Goal: Task Accomplishment & Management: Use online tool/utility

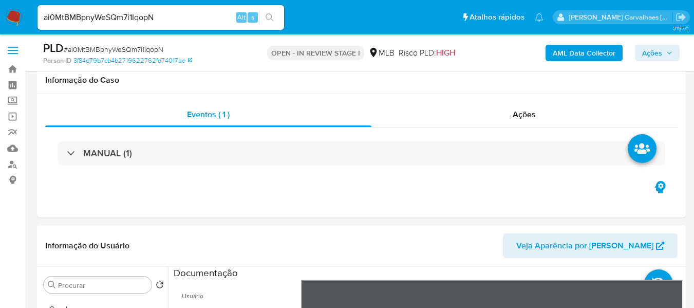
select select "10"
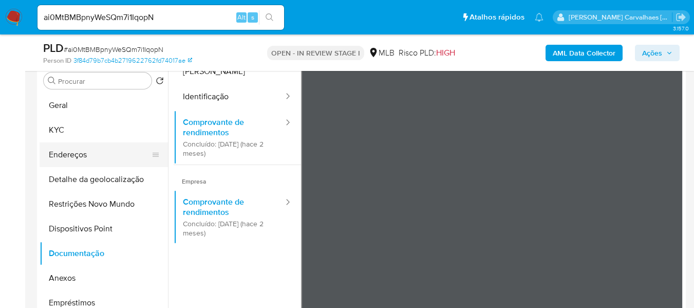
scroll to position [205, 0]
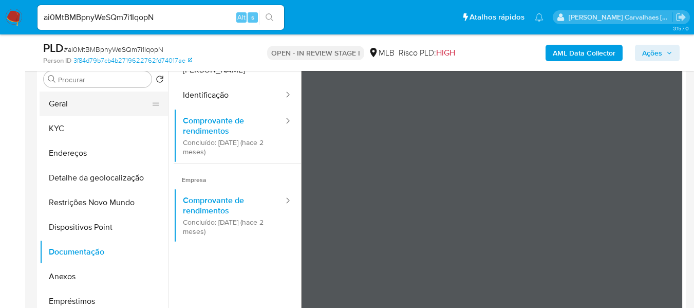
click at [84, 95] on button "Geral" at bounding box center [100, 103] width 120 height 25
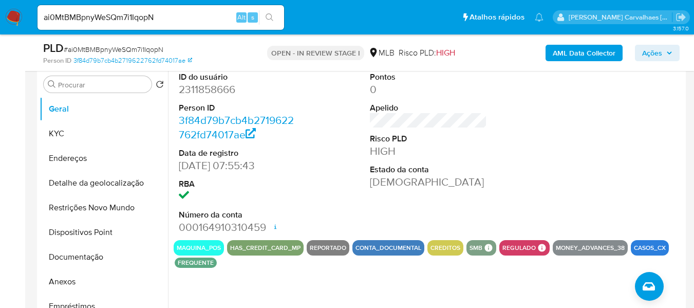
scroll to position [185, 0]
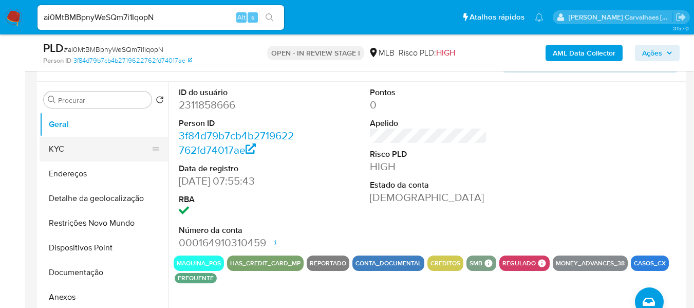
click at [93, 151] on button "KYC" at bounding box center [100, 149] width 120 height 25
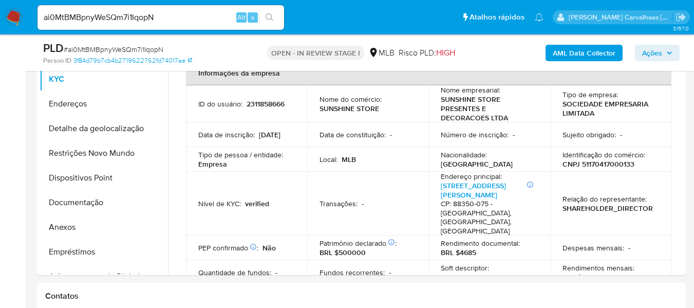
scroll to position [258, 0]
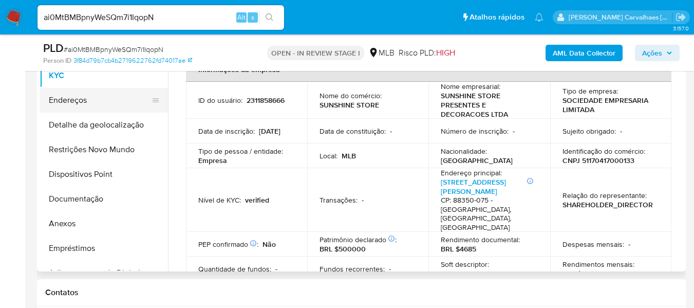
click at [115, 97] on button "Endereços" at bounding box center [100, 100] width 120 height 25
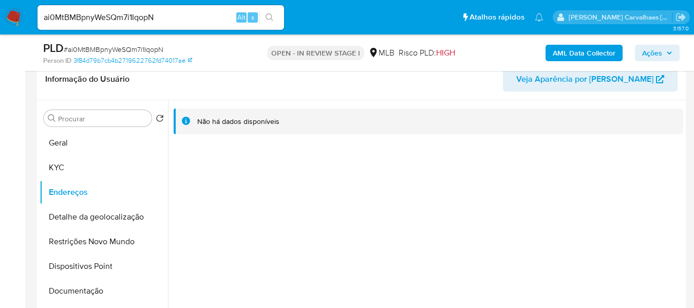
scroll to position [156, 0]
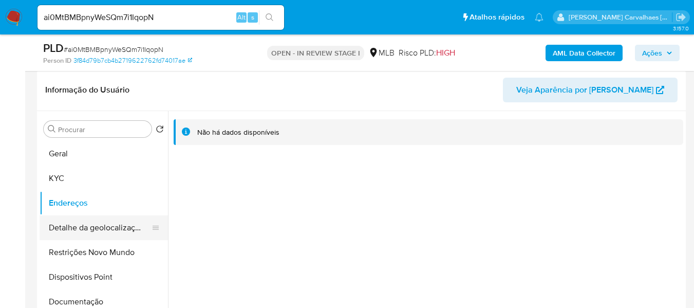
click at [120, 230] on button "Detalhe da geolocalização" at bounding box center [100, 227] width 120 height 25
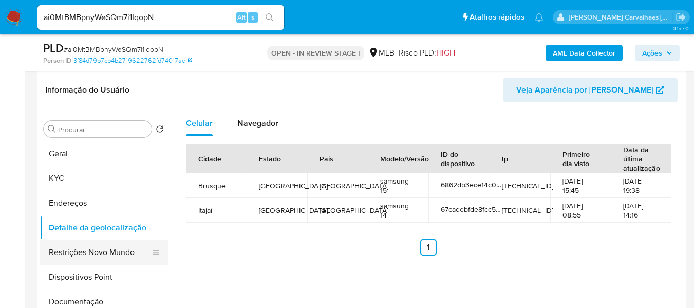
drag, startPoint x: 104, startPoint y: 248, endPoint x: 141, endPoint y: 246, distance: 37.6
click at [104, 248] on button "Restrições Novo Mundo" at bounding box center [100, 252] width 120 height 25
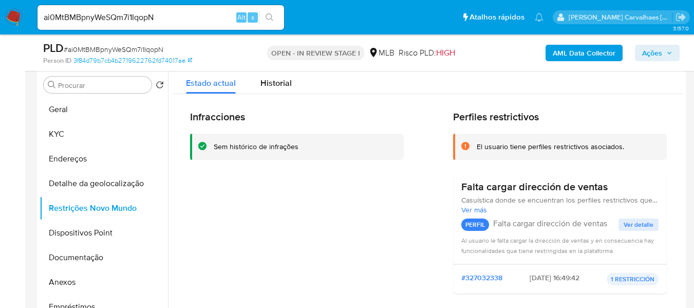
scroll to position [207, 0]
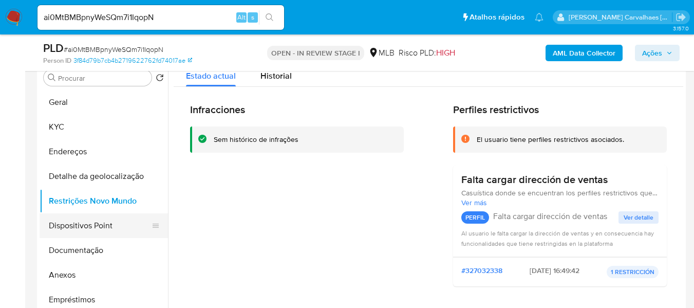
click at [118, 224] on button "Dispositivos Point" at bounding box center [100, 225] width 120 height 25
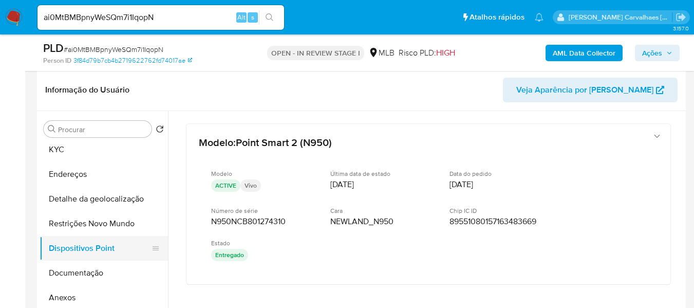
scroll to position [51, 0]
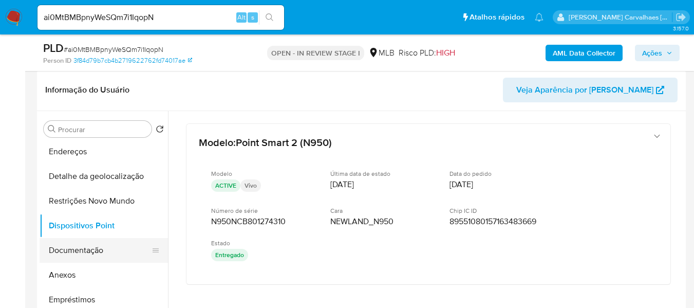
click at [103, 245] on button "Documentação" at bounding box center [100, 250] width 120 height 25
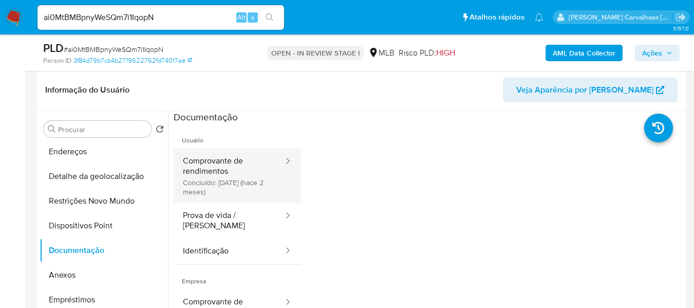
click at [228, 164] on button "Comprovante de rendimentos Concluído: 04/07/2025 (hace 2 meses)" at bounding box center [229, 175] width 111 height 54
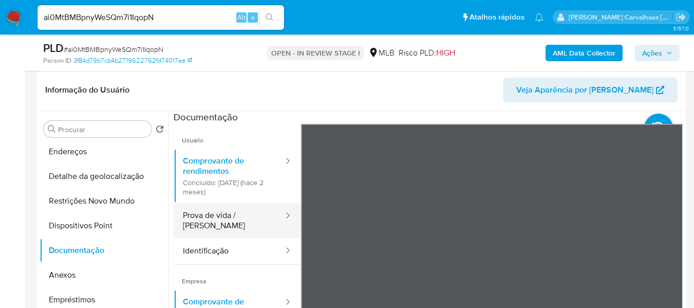
click at [242, 216] on button "Prova de vida / Selfie" at bounding box center [229, 220] width 111 height 35
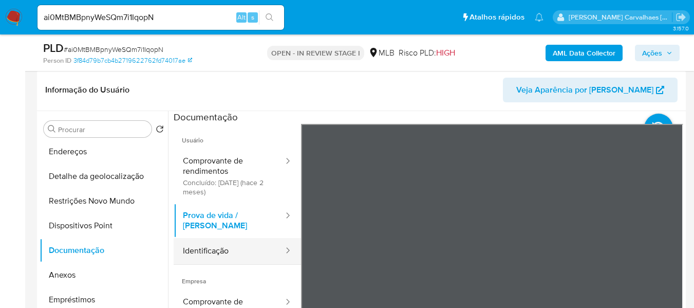
click at [237, 249] on button "Identificação" at bounding box center [229, 251] width 111 height 26
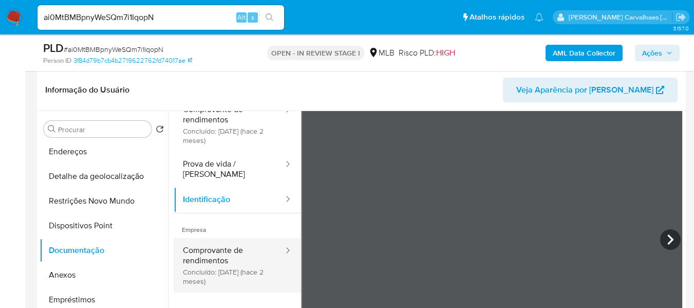
click at [236, 250] on button "Comprovante de rendimentos Concluído: 04/07/2025 (hace 2 meses)" at bounding box center [229, 265] width 111 height 54
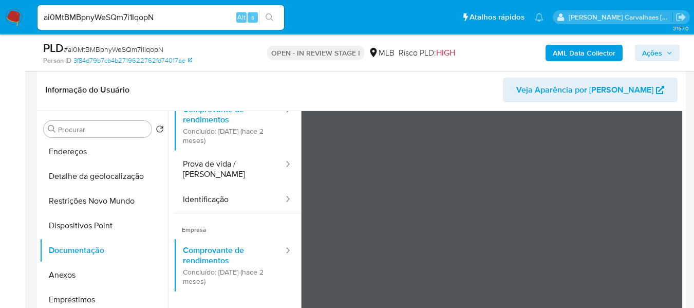
scroll to position [81, 0]
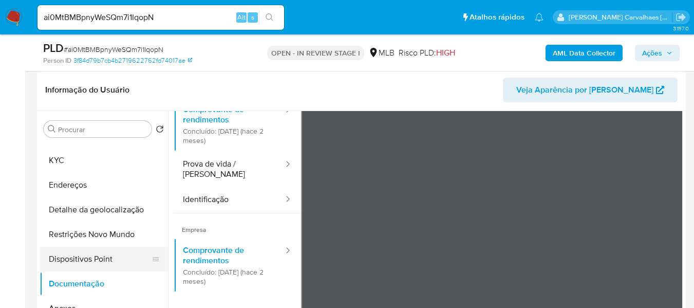
scroll to position [0, 0]
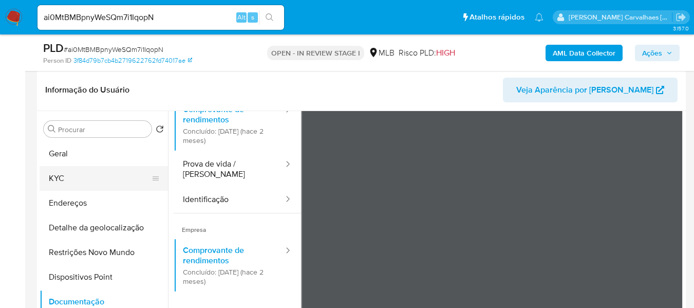
click at [68, 174] on button "KYC" at bounding box center [100, 178] width 120 height 25
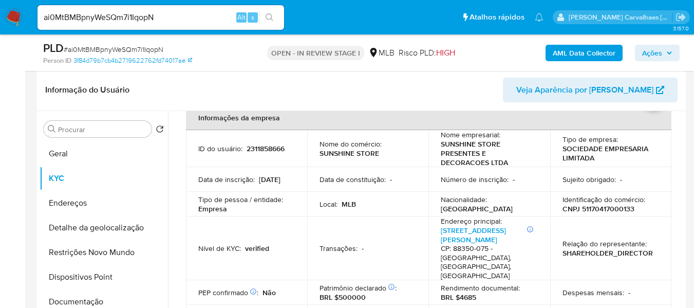
scroll to position [103, 0]
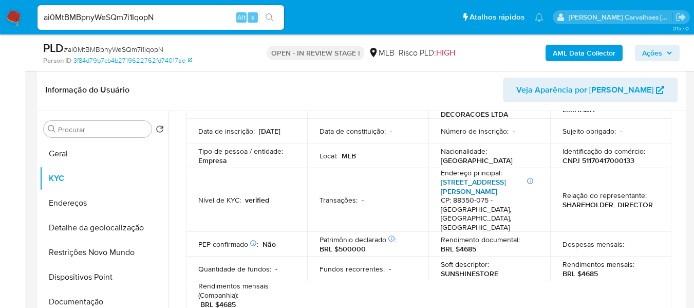
click at [454, 181] on link "Rua Felipe Schmidt 31, Centro I" at bounding box center [473, 187] width 65 height 20
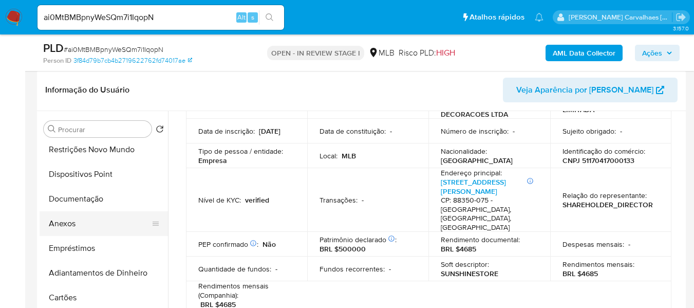
click at [83, 227] on button "Anexos" at bounding box center [100, 223] width 120 height 25
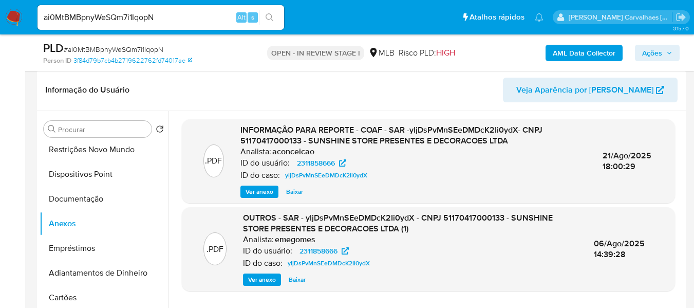
click at [258, 193] on span "Ver anexo" at bounding box center [260, 191] width 28 height 10
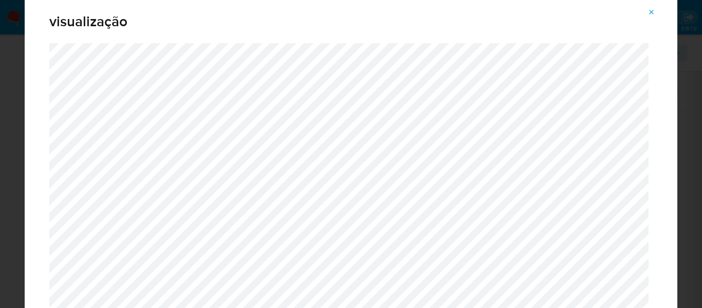
click at [651, 13] on icon "Attachment preview" at bounding box center [651, 12] width 8 height 8
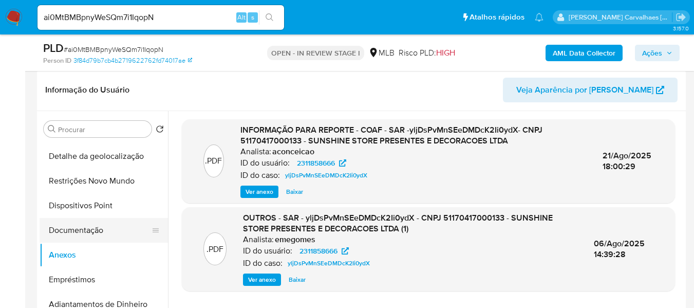
scroll to position [48, 0]
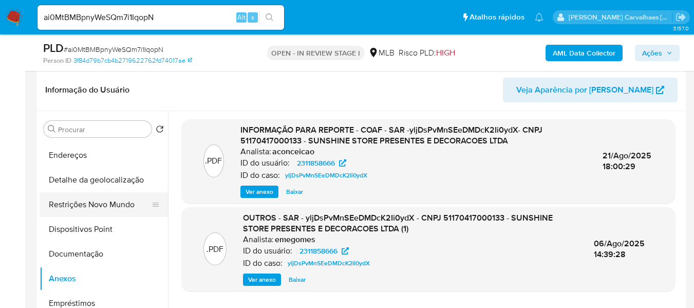
click at [98, 202] on button "Restrições Novo Mundo" at bounding box center [100, 204] width 120 height 25
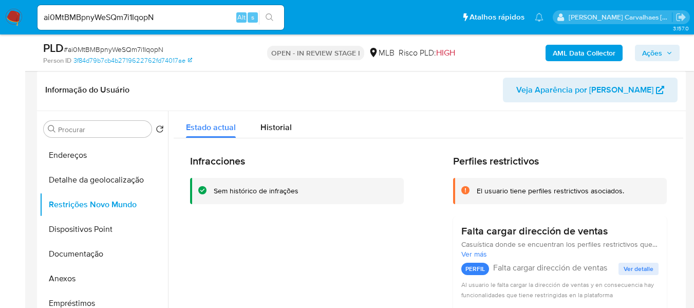
drag, startPoint x: 214, startPoint y: 190, endPoint x: 300, endPoint y: 191, distance: 86.3
click at [300, 191] on div "Sem histórico de infrações" at bounding box center [305, 191] width 182 height 10
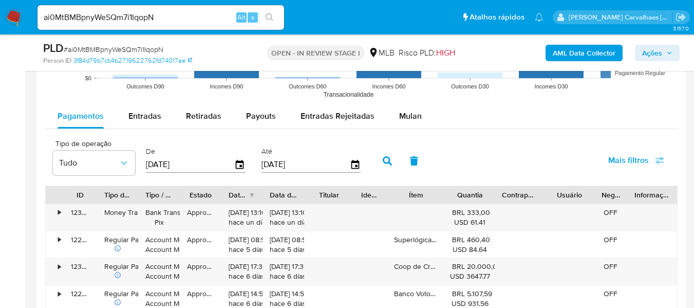
scroll to position [1080, 0]
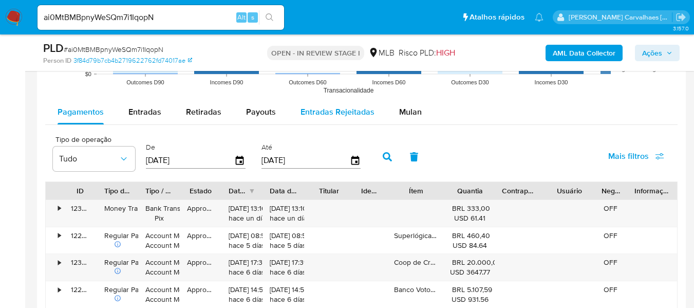
click at [335, 106] on span "Entradas Rejeitadas" at bounding box center [337, 112] width 74 height 12
select select "10"
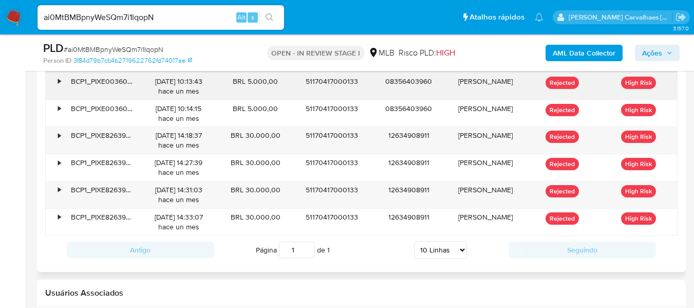
scroll to position [1183, 0]
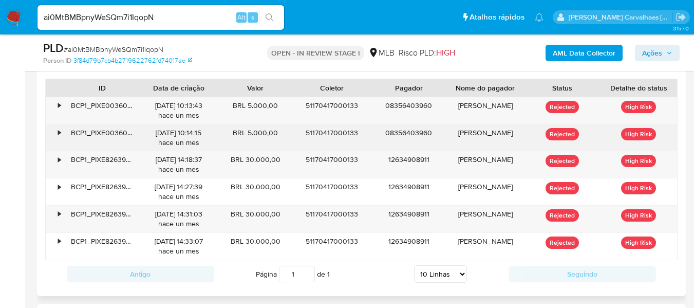
click at [58, 128] on div "•" at bounding box center [59, 133] width 3 height 10
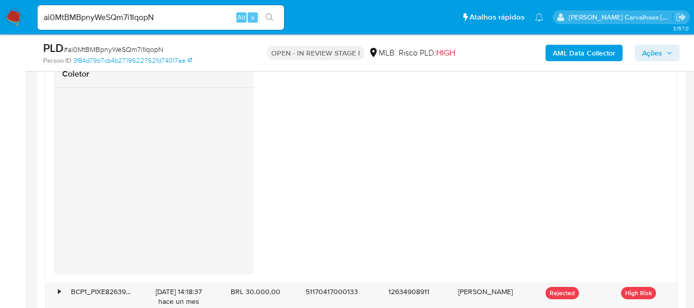
scroll to position [1594, 0]
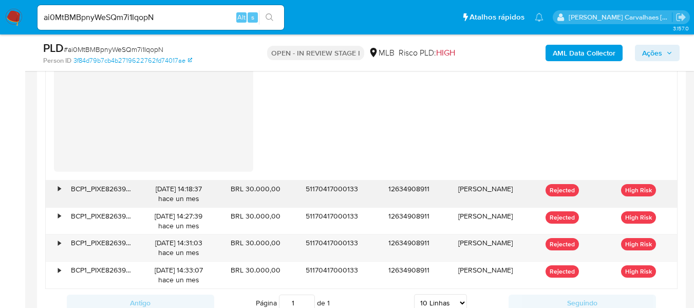
click at [60, 189] on div "•" at bounding box center [59, 189] width 3 height 10
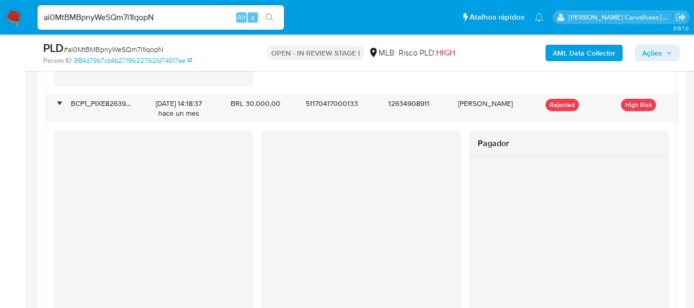
scroll to position [1697, 0]
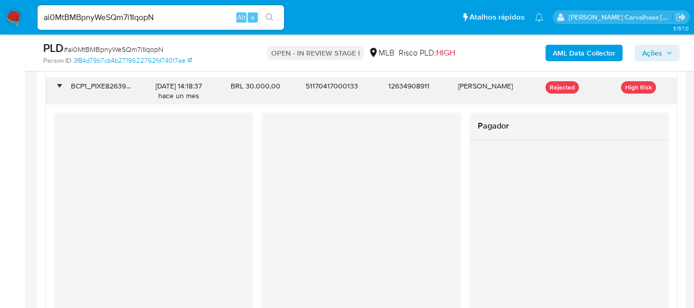
click at [61, 85] on div "•" at bounding box center [59, 86] width 3 height 10
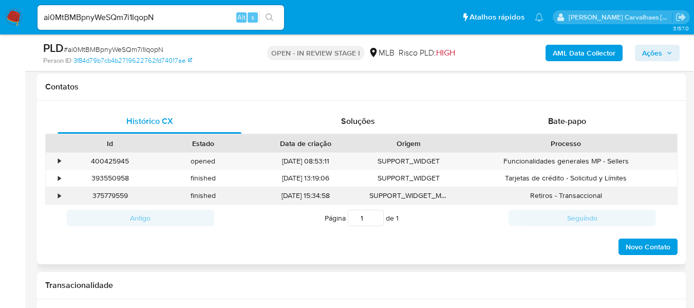
scroll to position [310, 0]
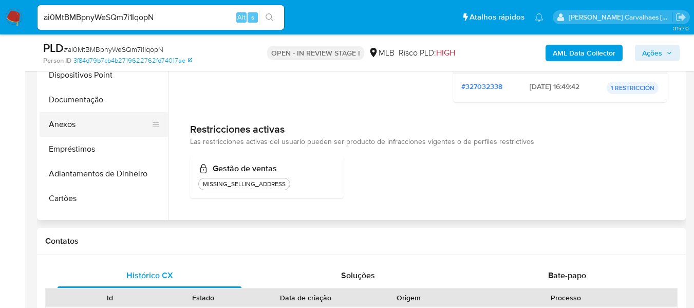
click at [79, 127] on button "Anexos" at bounding box center [100, 124] width 120 height 25
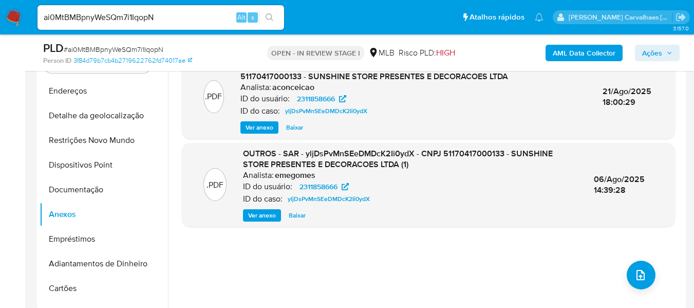
scroll to position [207, 0]
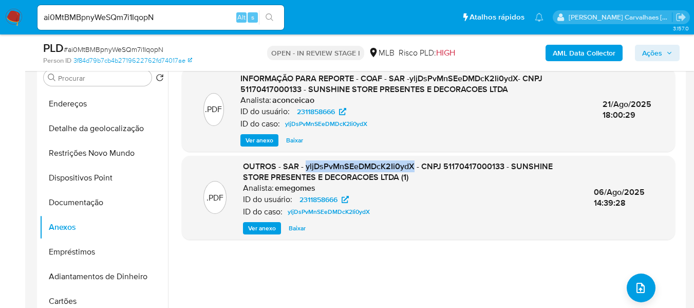
drag, startPoint x: 305, startPoint y: 169, endPoint x: 411, endPoint y: 165, distance: 106.4
click at [411, 165] on span "OUTROS - SAR - yljDsPvMnSEeDMDcK2Ii0ydX - CNPJ 51170417000133 - SUNSHINE STORE …" at bounding box center [398, 171] width 310 height 23
copy span "yljDsPvMnSEeDMDcK2Ii0ydX"
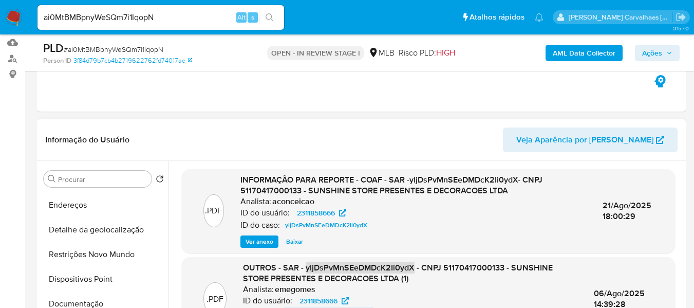
scroll to position [104, 0]
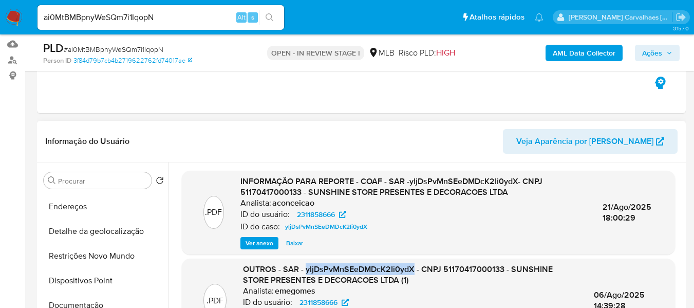
click at [261, 242] on span "Ver anexo" at bounding box center [260, 243] width 28 height 10
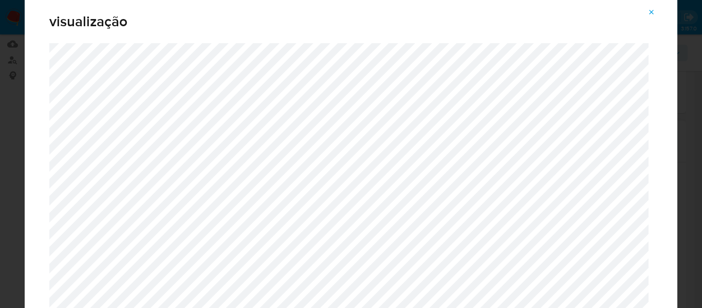
click at [651, 11] on icon "Attachment preview" at bounding box center [651, 12] width 8 height 8
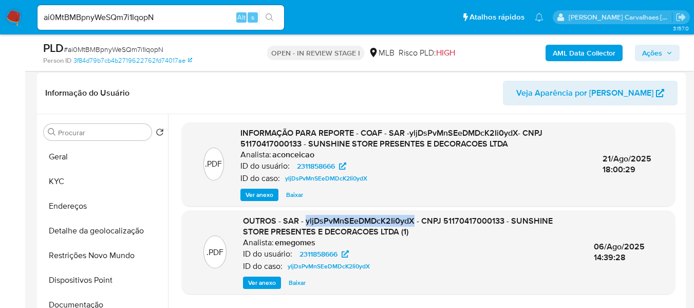
scroll to position [103, 0]
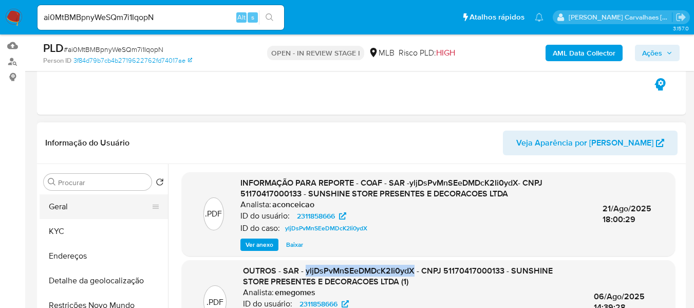
click at [90, 215] on button "Geral" at bounding box center [100, 206] width 120 height 25
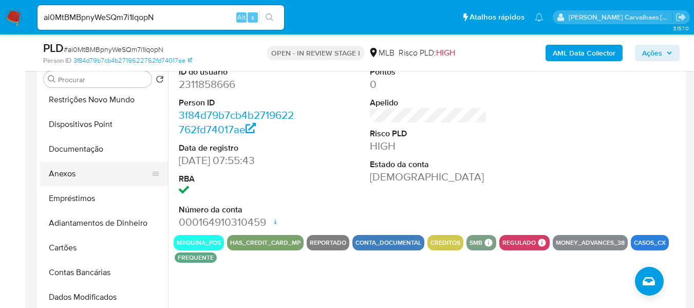
click at [77, 166] on button "Anexos" at bounding box center [100, 173] width 120 height 25
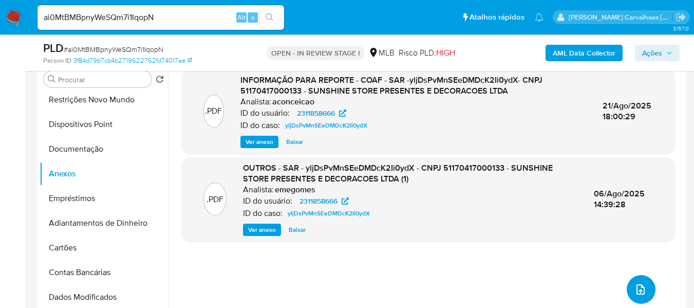
click at [634, 287] on icon "upload-file" at bounding box center [640, 289] width 12 height 12
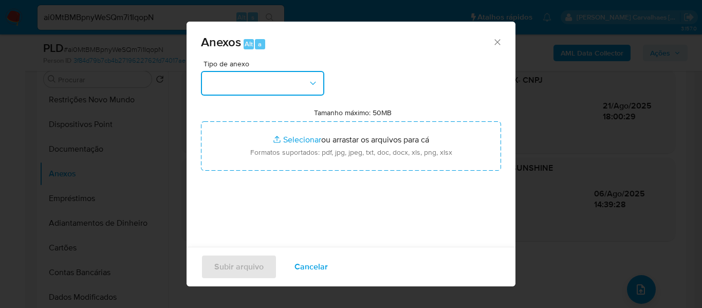
click at [298, 79] on button "button" at bounding box center [262, 83] width 123 height 25
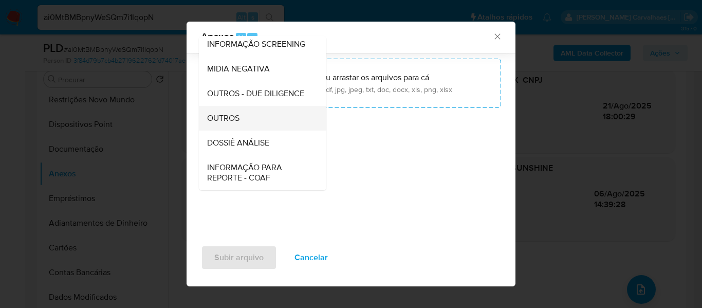
click at [234, 123] on span "OUTROS" at bounding box center [223, 118] width 32 height 10
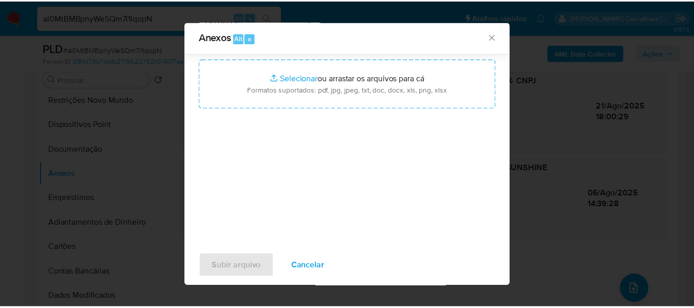
scroll to position [42, 0]
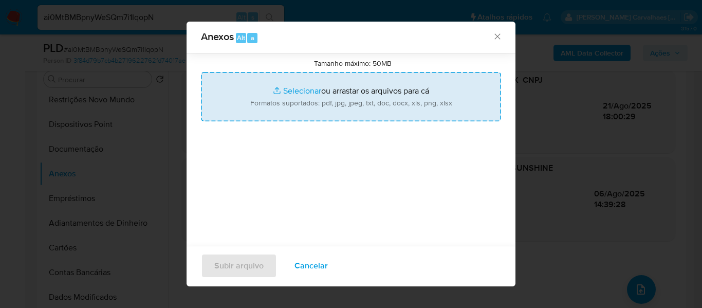
click at [287, 88] on input "Tamanho máximo: 50MB Selecionar arquivos" at bounding box center [351, 96] width 300 height 49
type input "C:\fakepath\Mulan SUNSHINE STORE PRESENTES E DECORACOES LTDA 2311858666_2025_08…"
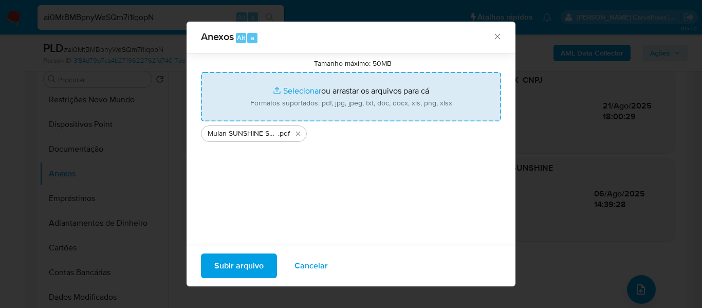
click at [299, 92] on input "Tamanho máximo: 50MB Selecionar arquivos" at bounding box center [351, 96] width 300 height 49
type input "C:\fakepath\DECLÍNIO - XXXX - CNPJ 51170417000133 - SUNSHINE STORE PRESENTES E …"
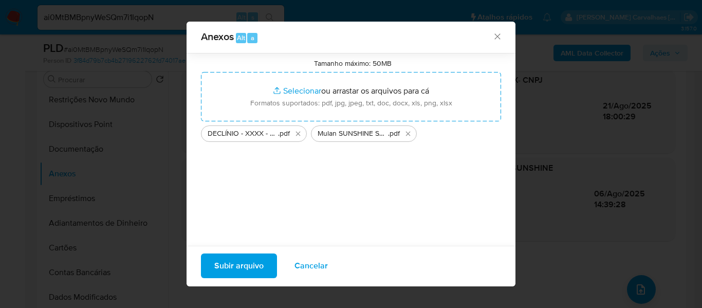
click at [236, 268] on span "Subir arquivo" at bounding box center [238, 265] width 49 height 23
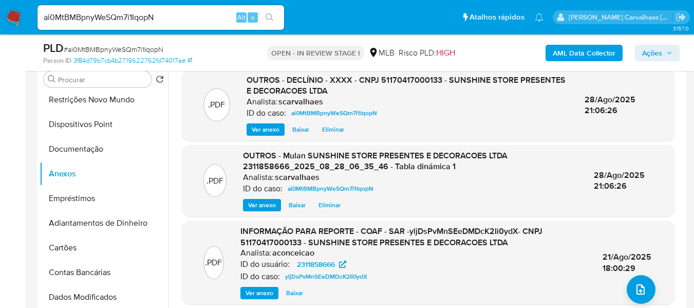
click at [650, 54] on span "Ações" at bounding box center [652, 53] width 20 height 16
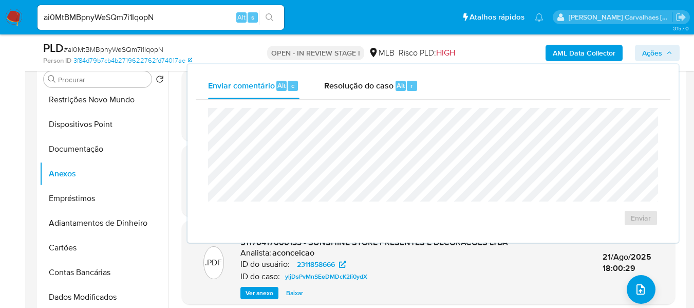
click at [662, 55] on span "Ações" at bounding box center [652, 53] width 20 height 16
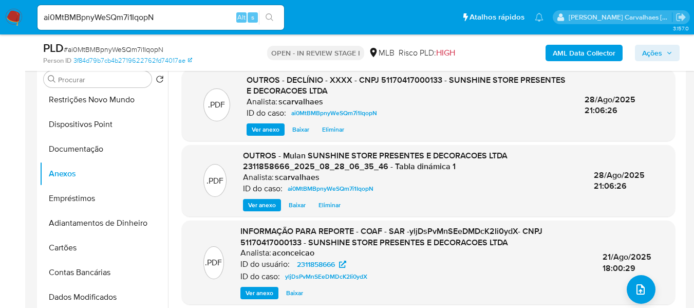
click at [649, 52] on span "Ações" at bounding box center [652, 53] width 20 height 16
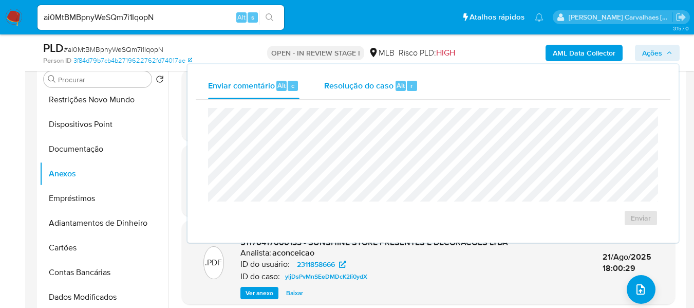
click at [381, 87] on span "Resolução do caso" at bounding box center [358, 85] width 69 height 12
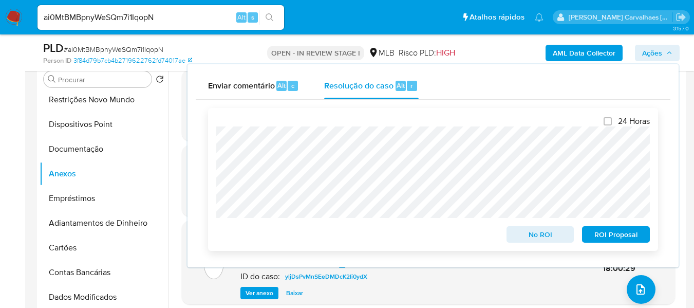
click at [550, 234] on span "No ROI" at bounding box center [540, 234] width 53 height 14
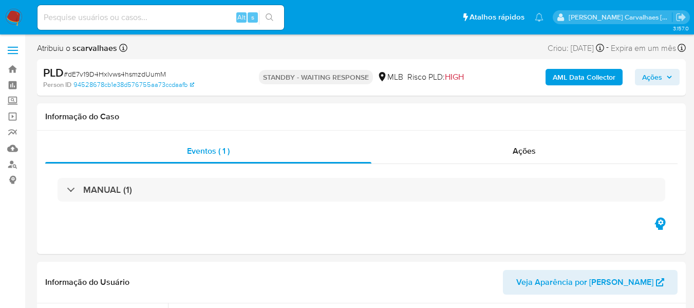
select select "10"
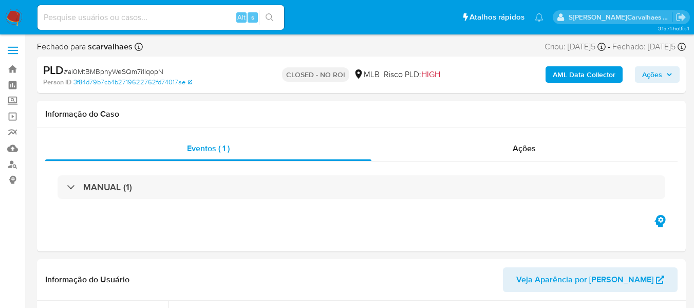
select select "10"
paste input "e992wgcEqvW8v5v3xjeNDBML"
type input "e992wgcEqvW8v5v3xjeNDBML"
click at [273, 21] on icon "search-icon" at bounding box center [270, 17] width 8 height 8
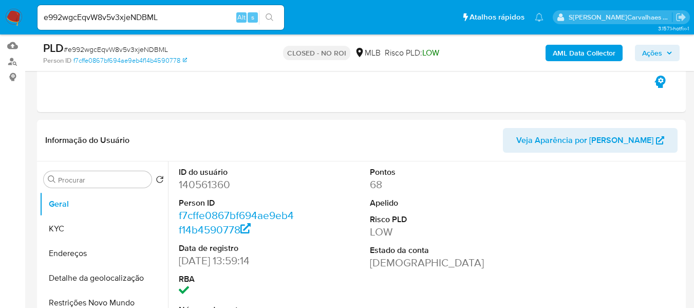
scroll to position [308, 0]
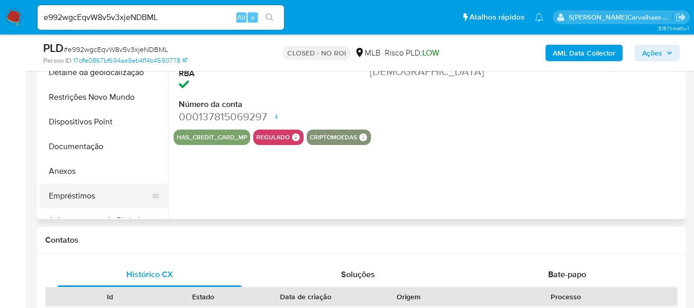
select select "10"
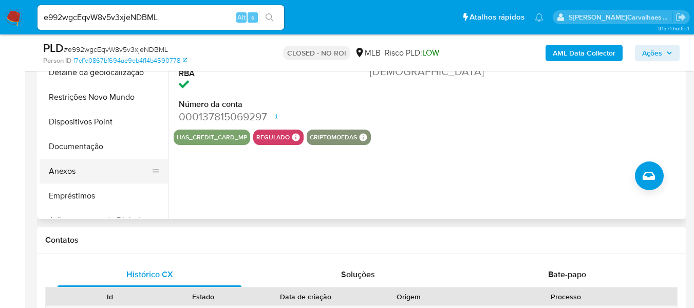
click at [62, 159] on button "Anexos" at bounding box center [100, 171] width 120 height 25
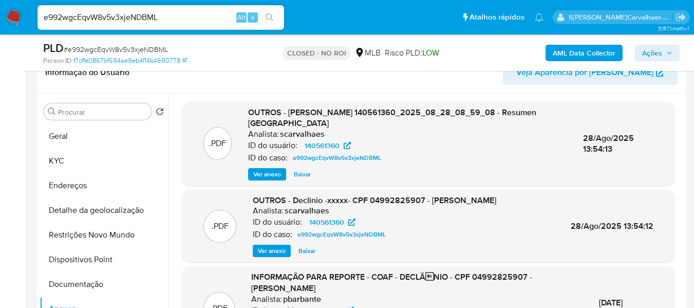
scroll to position [154, 0]
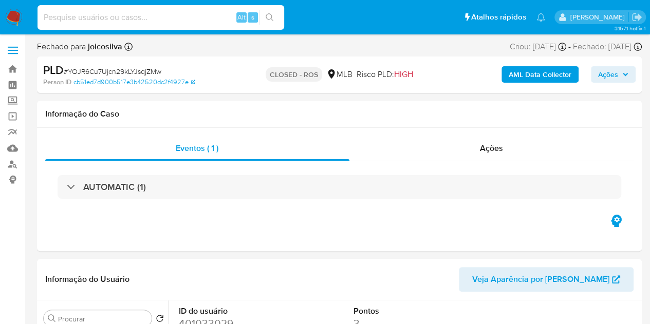
paste input "dE7v19D4Hxlvws4hsmzdUumM"
type input "dE7v19D4Hxlvws4hsmzdUumM"
select select "10"
type input "dE7v19D4Hxlvws4hsmzdUumM"
click at [268, 13] on icon "search-icon" at bounding box center [270, 17] width 8 height 8
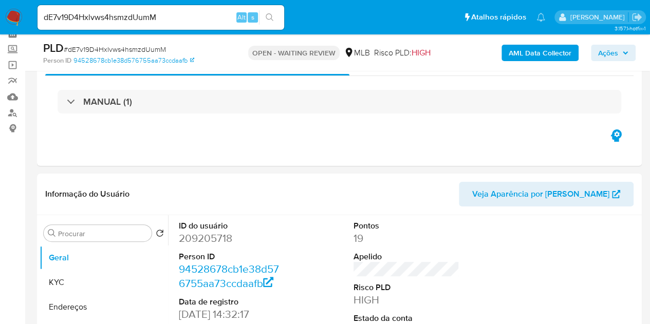
select select "10"
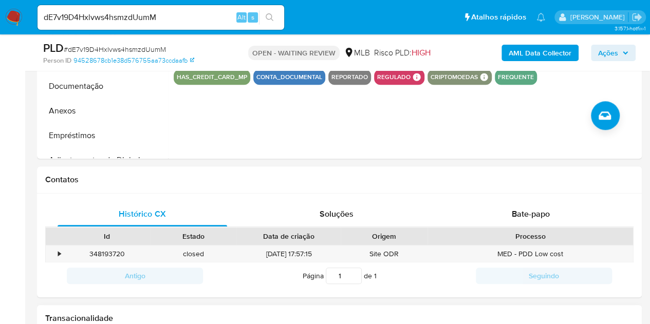
scroll to position [337, 0]
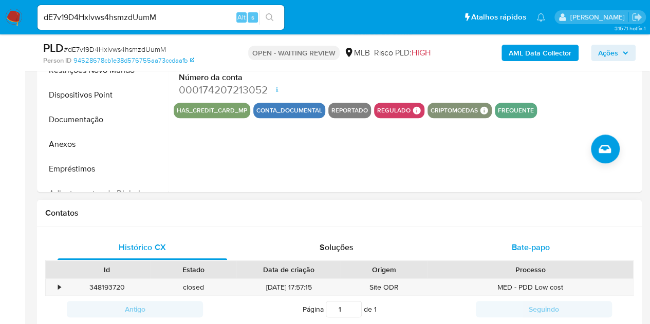
click at [526, 250] on span "Bate-papo" at bounding box center [531, 247] width 38 height 12
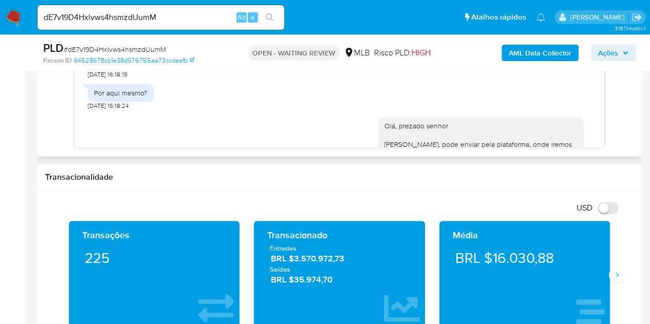
scroll to position [201, 0]
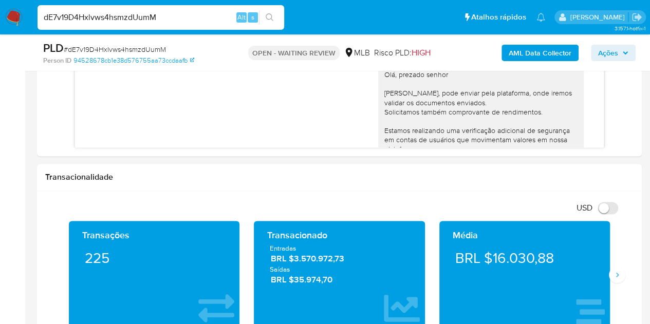
click at [166, 13] on input "dE7v19D4Hxlvws4hsmzdUumM" at bounding box center [160, 17] width 247 height 13
drag, startPoint x: 165, startPoint y: 14, endPoint x: 40, endPoint y: 20, distance: 125.5
click at [40, 20] on input "dE7v19D4Hxlvws4hsmzdUumM" at bounding box center [160, 17] width 247 height 13
paste input "zBniXsjkRdJRKxpbr93iYobd"
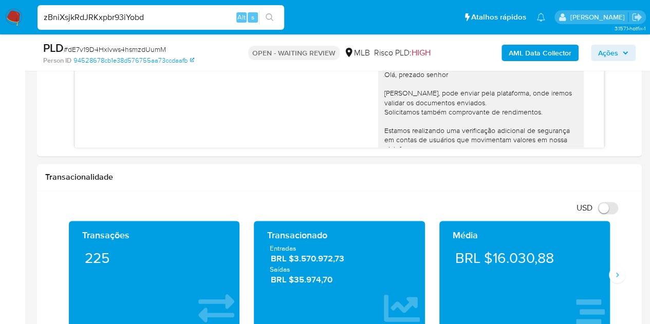
type input "zBniXsjkRdJRKxpbr93iYobd"
click at [272, 19] on icon "search-icon" at bounding box center [270, 17] width 8 height 8
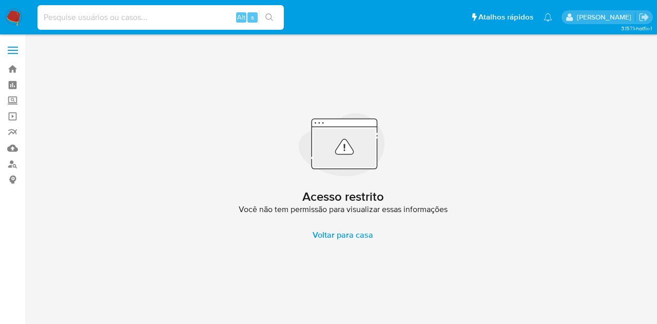
paste input "zBniXsjkRdJRKxpbr93iYobd"
click at [42, 14] on input "zBniXsjkRdJRKxpbr93iYobd" at bounding box center [160, 17] width 247 height 13
type input "zBniXsjkRdJRKxpbr93iYobd"
click at [270, 16] on icon "search-icon" at bounding box center [270, 17] width 8 height 8
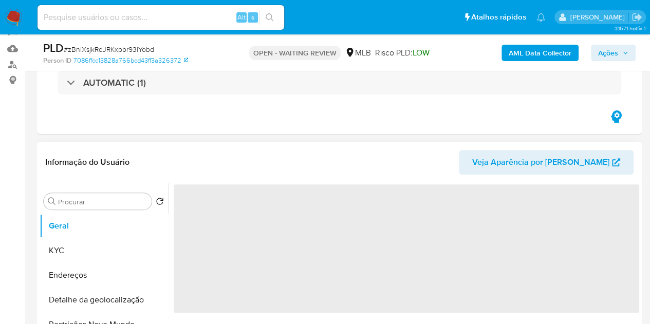
scroll to position [103, 0]
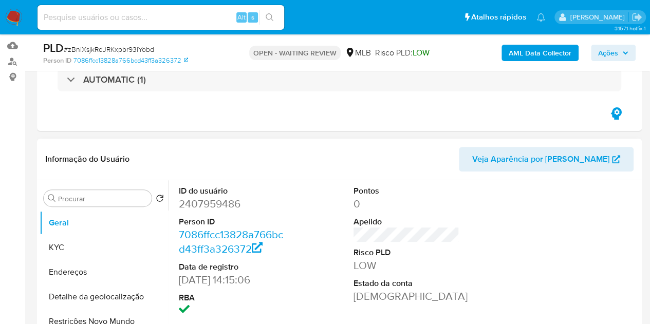
select select "10"
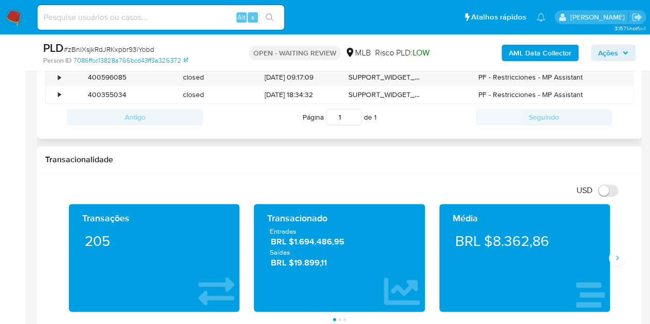
scroll to position [514, 0]
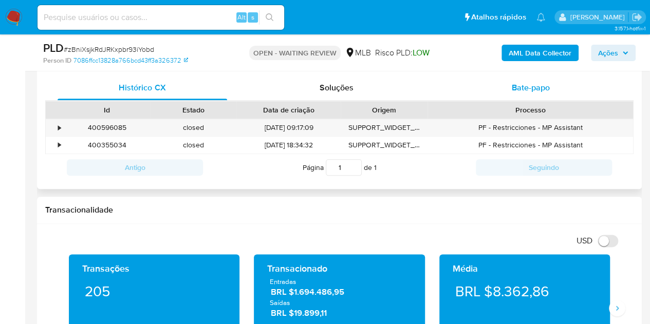
click at [519, 85] on span "Bate-papo" at bounding box center [531, 88] width 38 height 12
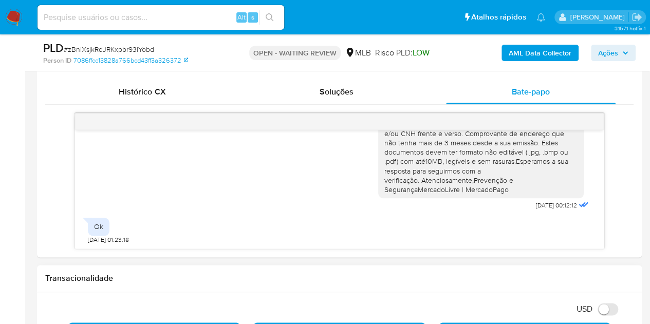
scroll to position [411, 0]
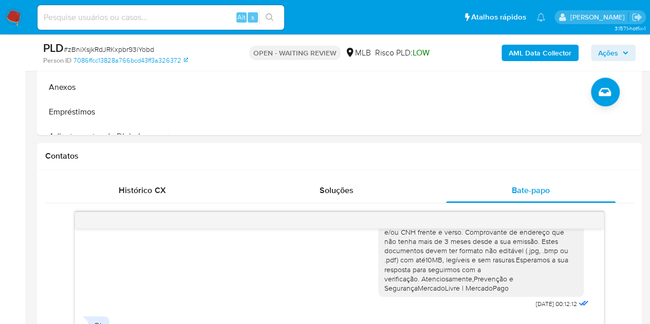
click at [11, 16] on img at bounding box center [13, 17] width 17 height 17
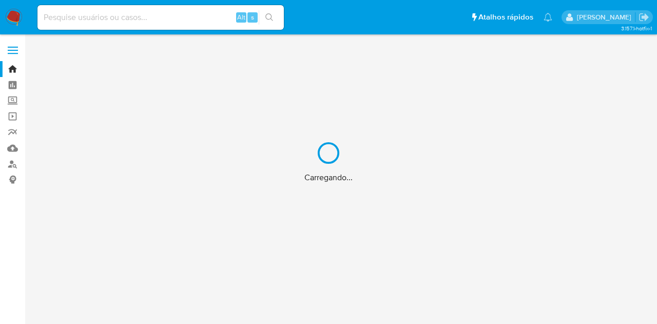
click at [12, 71] on div "Carregando..." at bounding box center [328, 162] width 657 height 324
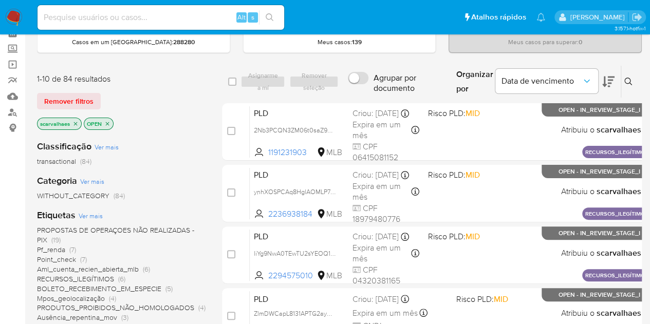
scroll to position [103, 0]
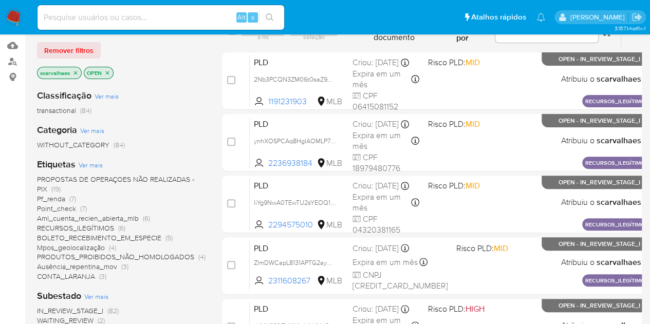
click at [57, 199] on span "Pf_renda" at bounding box center [51, 199] width 28 height 10
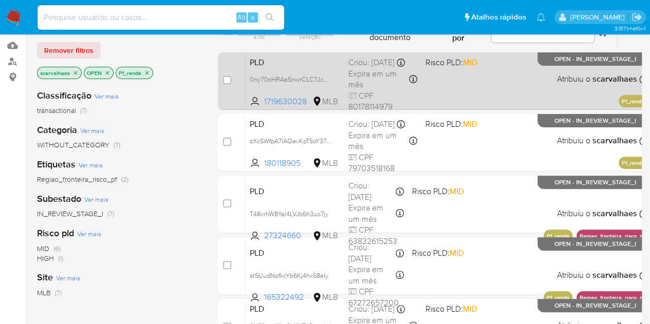
click at [437, 99] on div "PLD 0ny70oHRAaSnwrCLC7JcnDfE 1719630028 MLB Risco PLD: MID Criou: 12/08/2025 Cr…" at bounding box center [447, 81] width 402 height 52
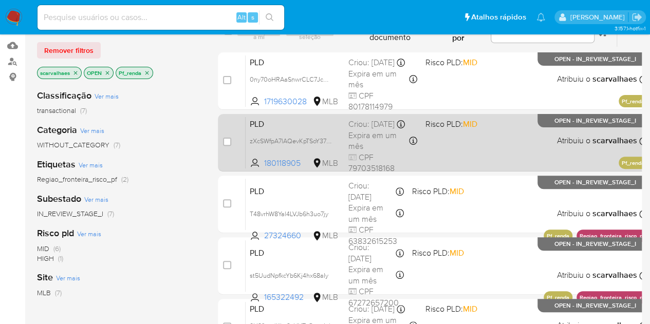
click at [455, 148] on div "PLD zXcSWfpA7lAQevKpTSoY37kX 180118905 MLB Risco PLD: MID Criou: 12/08/2025 Cri…" at bounding box center [447, 143] width 402 height 52
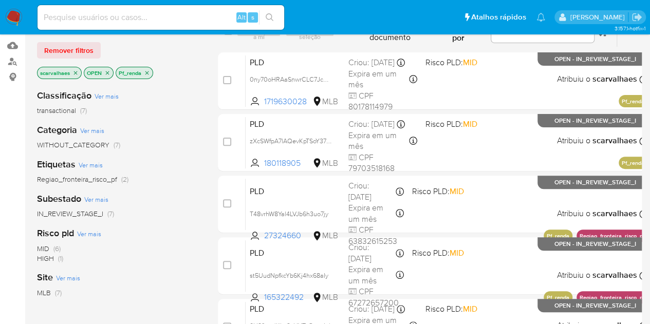
click at [146, 71] on icon "close-filter" at bounding box center [147, 73] width 4 height 4
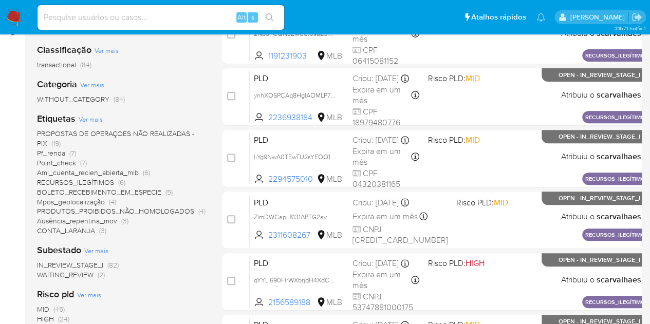
scroll to position [205, 0]
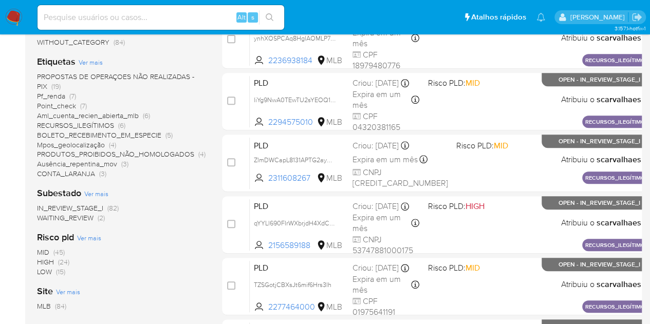
click at [70, 175] on span "CONTA_LARANJA" at bounding box center [66, 173] width 58 height 10
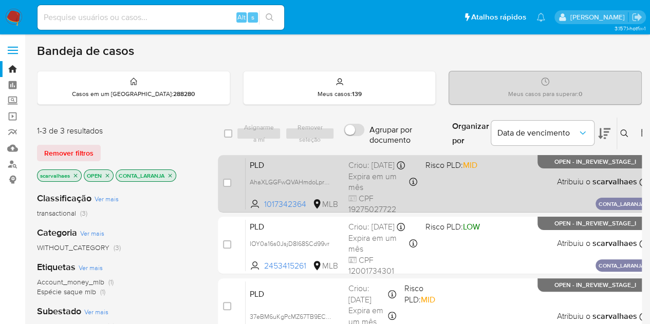
click at [437, 196] on div "PLD AhaXLGGFwQVAHmdoLprnBUCM 1017342364 MLB Risco PLD: MID Criou: 14/08/2025 Cr…" at bounding box center [447, 184] width 402 height 52
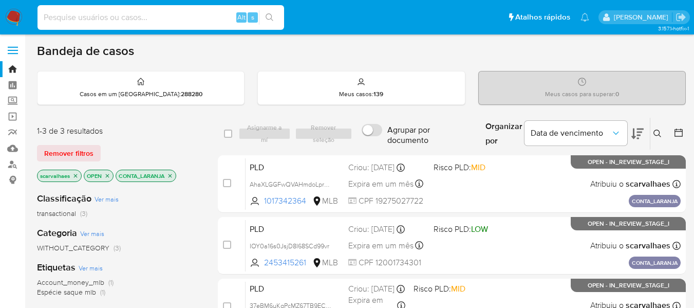
paste input "0ny70oHRAaSnwrCLC7JcnDfE"
type input "0ny70oHRAaSnwrCLC7JcnDfE"
click at [272, 16] on icon "search-icon" at bounding box center [270, 17] width 8 height 8
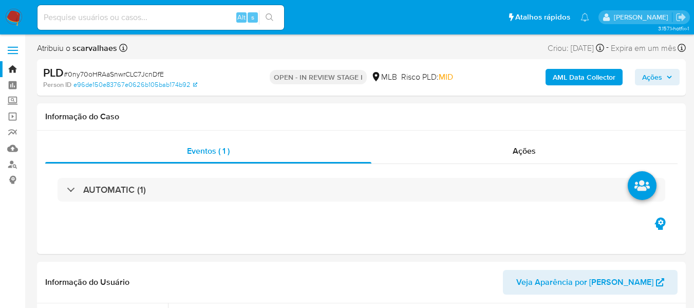
select select "10"
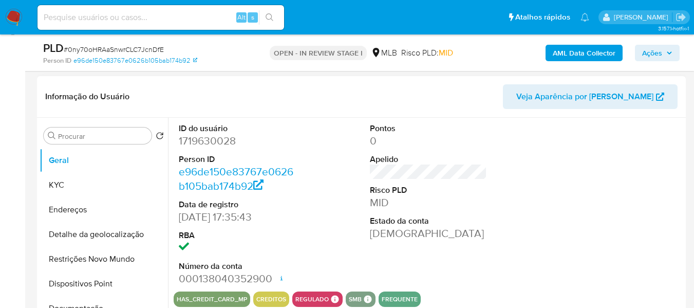
scroll to position [154, 0]
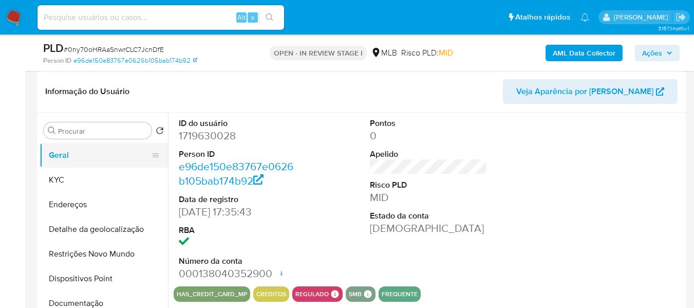
click at [79, 156] on button "Geral" at bounding box center [100, 155] width 120 height 25
click at [64, 160] on button "Geral" at bounding box center [100, 155] width 120 height 25
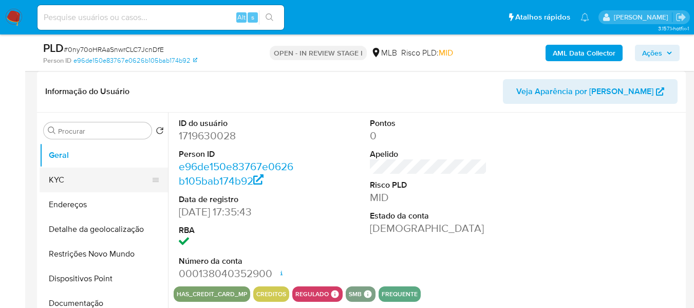
click at [65, 178] on button "KYC" at bounding box center [100, 179] width 120 height 25
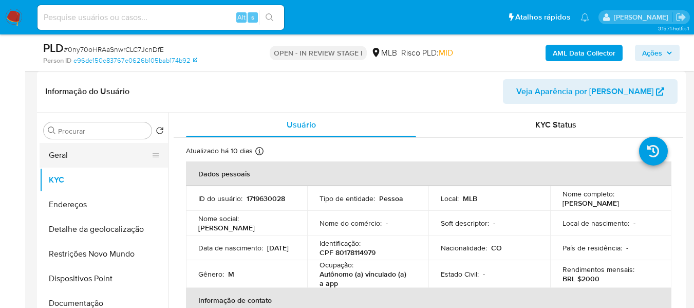
click at [66, 159] on button "Geral" at bounding box center [100, 155] width 120 height 25
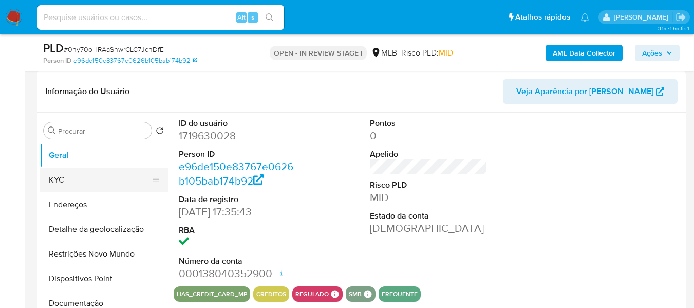
click at [59, 184] on button "KYC" at bounding box center [100, 179] width 120 height 25
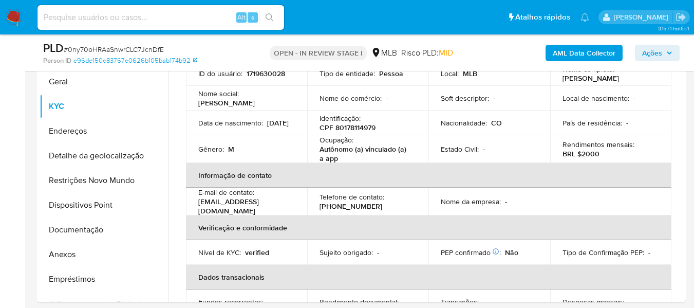
scroll to position [207, 0]
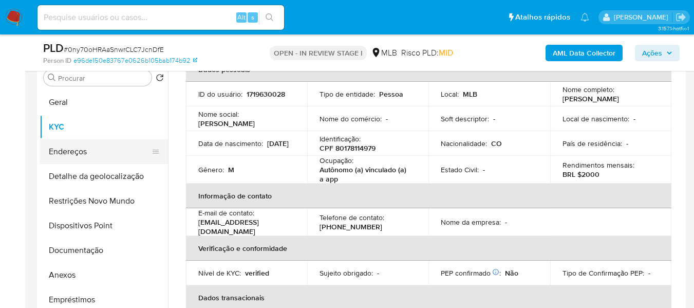
click at [61, 147] on button "Endereços" at bounding box center [100, 151] width 120 height 25
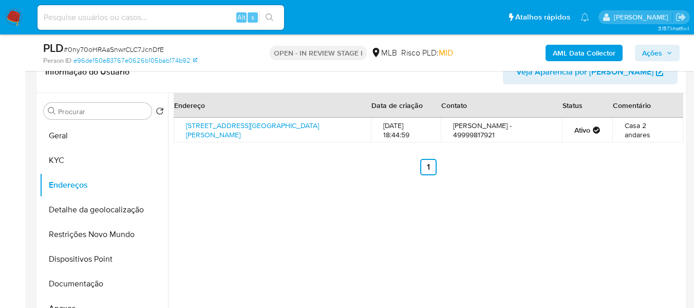
scroll to position [156, 0]
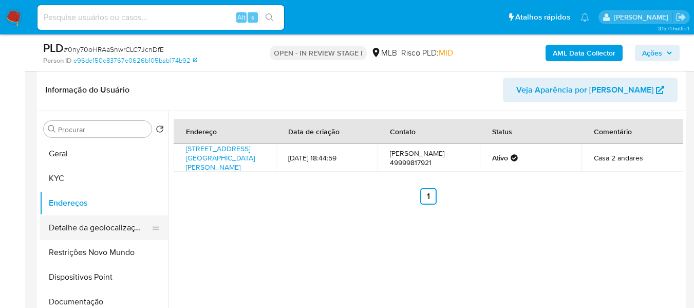
click at [89, 229] on button "Detalhe da geolocalização" at bounding box center [100, 227] width 120 height 25
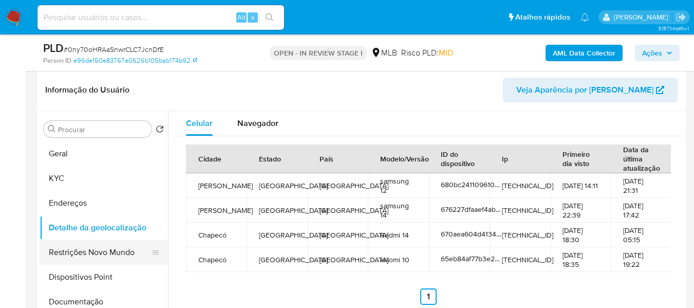
click at [97, 248] on button "Restrições Novo Mundo" at bounding box center [100, 252] width 120 height 25
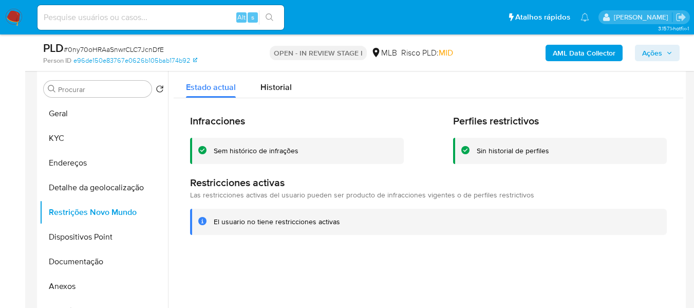
scroll to position [207, 0]
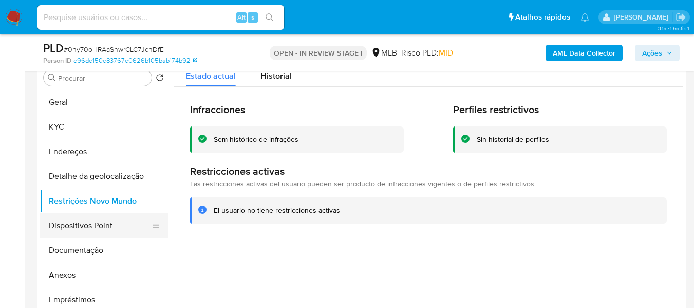
click at [106, 221] on button "Dispositivos Point" at bounding box center [100, 225] width 120 height 25
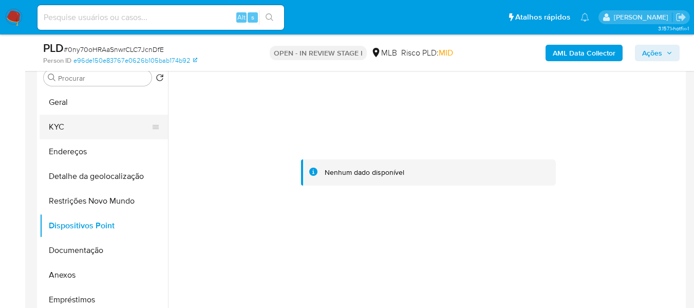
click at [84, 127] on button "KYC" at bounding box center [100, 127] width 120 height 25
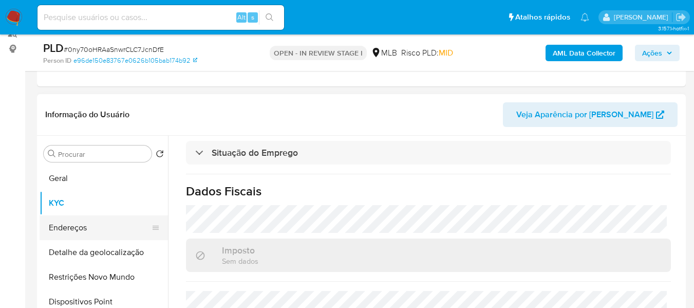
scroll to position [104, 0]
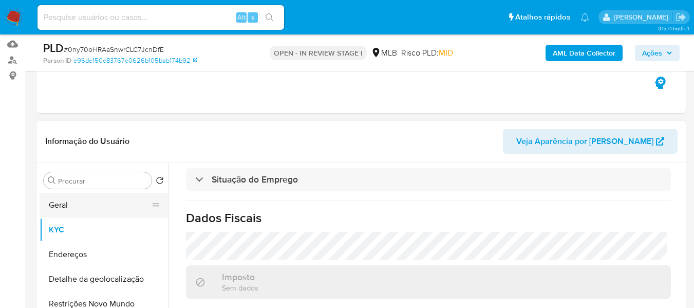
click at [78, 201] on button "Geral" at bounding box center [100, 205] width 120 height 25
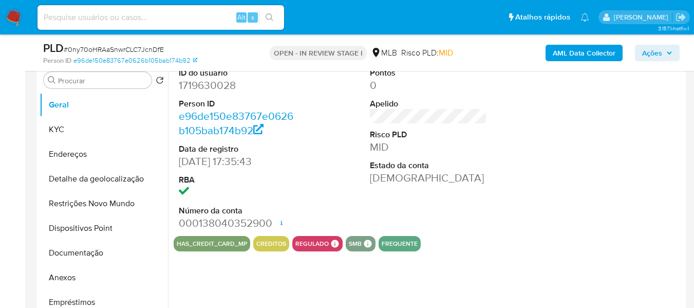
scroll to position [207, 0]
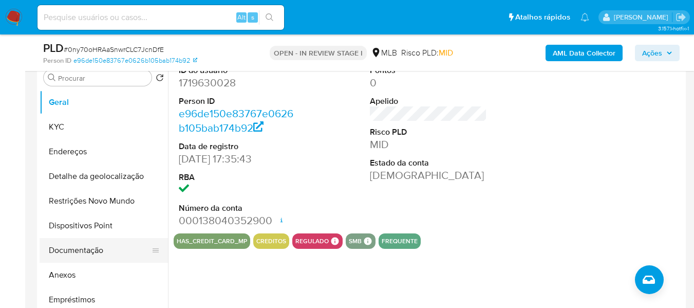
click at [91, 251] on button "Documentação" at bounding box center [100, 250] width 120 height 25
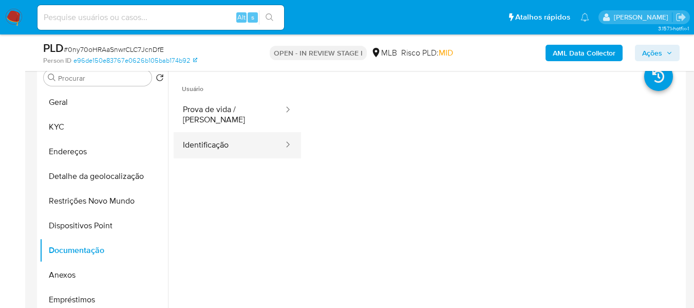
click at [276, 139] on div at bounding box center [284, 145] width 16 height 12
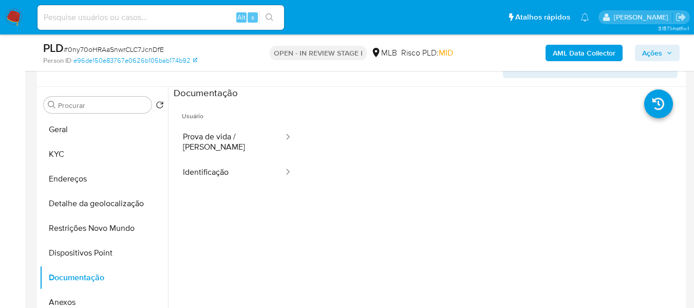
scroll to position [156, 0]
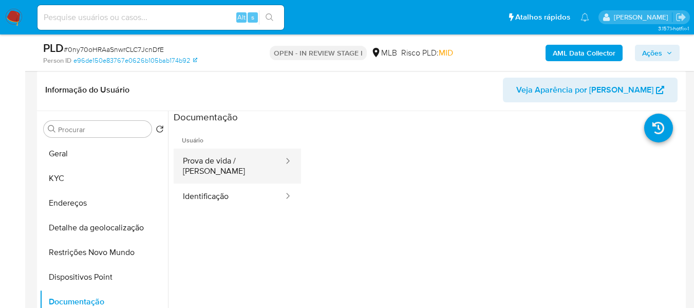
click at [243, 163] on button "Prova de vida / Selfie" at bounding box center [229, 165] width 111 height 35
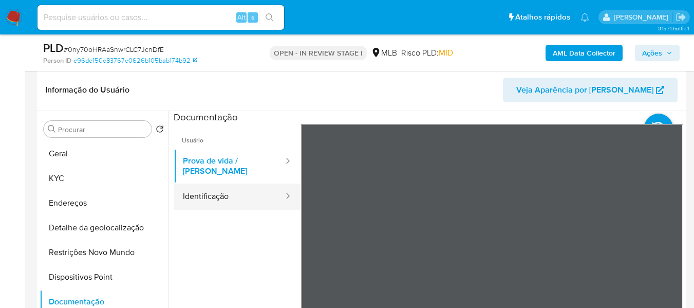
click at [211, 183] on button "Identificação" at bounding box center [229, 196] width 111 height 26
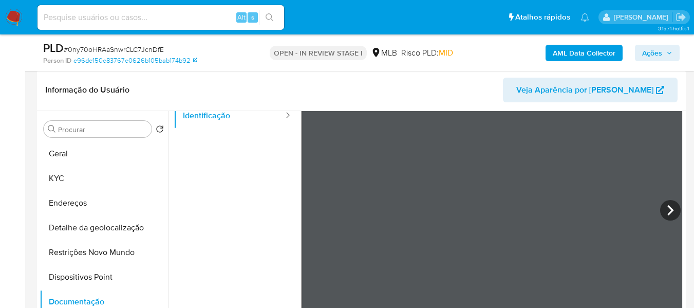
scroll to position [87, 0]
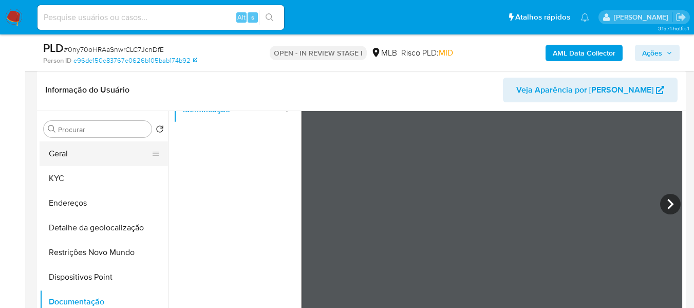
click at [80, 146] on button "Geral" at bounding box center [100, 153] width 120 height 25
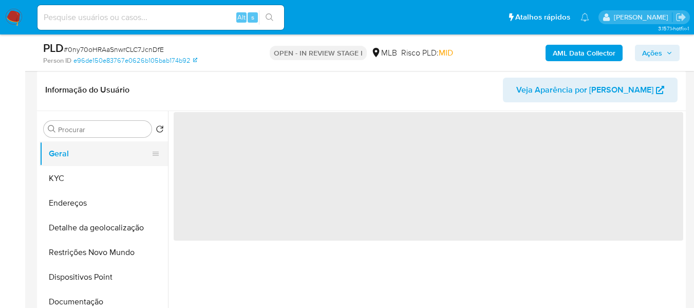
scroll to position [0, 0]
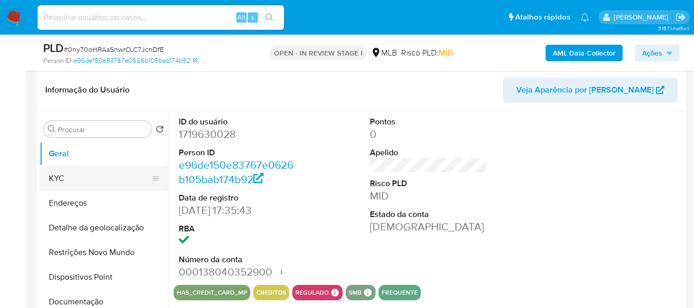
click at [80, 176] on button "KYC" at bounding box center [100, 178] width 120 height 25
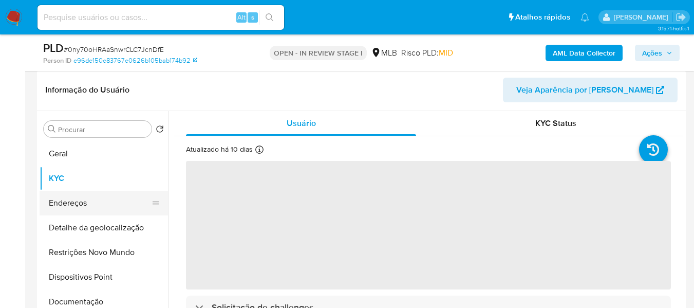
click at [89, 199] on button "Endereços" at bounding box center [100, 203] width 120 height 25
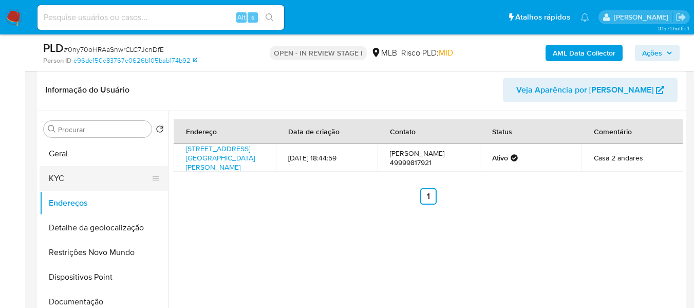
click at [98, 180] on button "KYC" at bounding box center [100, 178] width 120 height 25
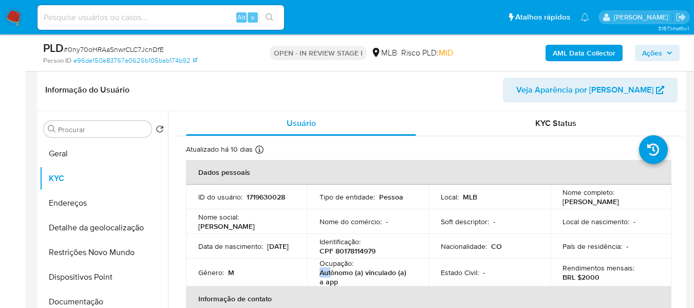
drag, startPoint x: 323, startPoint y: 276, endPoint x: 331, endPoint y: 277, distance: 8.3
click at [331, 277] on p "Autônomo (a) vinculado (a) a app" at bounding box center [365, 277] width 92 height 18
click at [339, 282] on p "Autônomo (a) vinculado (a) a app" at bounding box center [365, 277] width 92 height 18
drag, startPoint x: 320, startPoint y: 277, endPoint x: 330, endPoint y: 283, distance: 11.7
click at [330, 283] on p "Autônomo (a) vinculado (a) a app" at bounding box center [365, 277] width 92 height 18
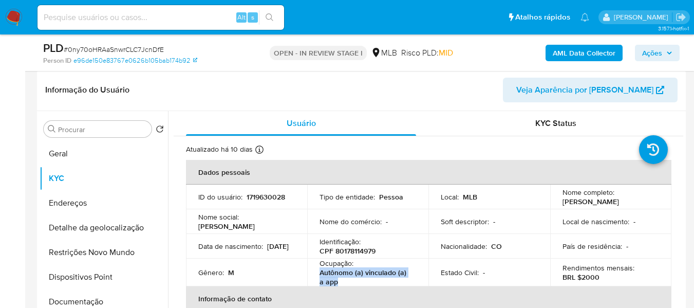
copy p "Autônomo (a) vinculado (a) a app"
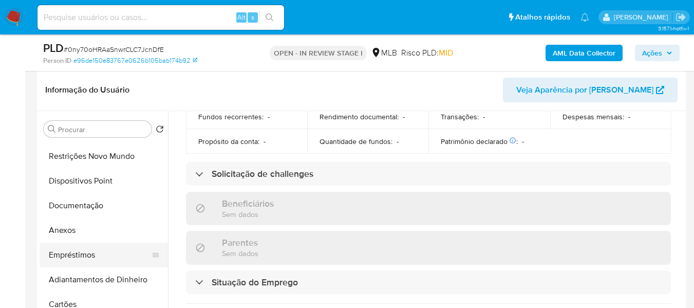
scroll to position [103, 0]
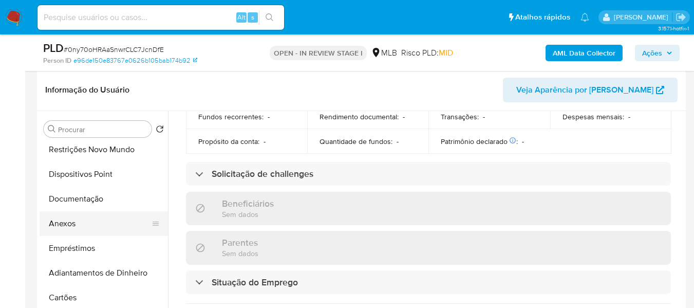
click at [91, 230] on button "Anexos" at bounding box center [100, 223] width 120 height 25
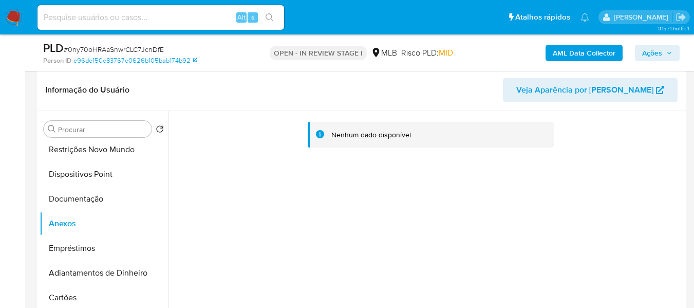
scroll to position [0, 0]
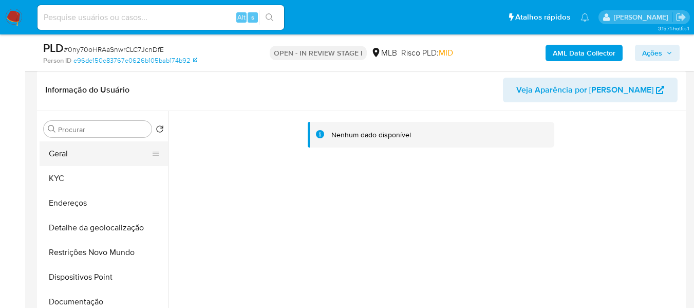
click at [53, 155] on button "Geral" at bounding box center [100, 153] width 120 height 25
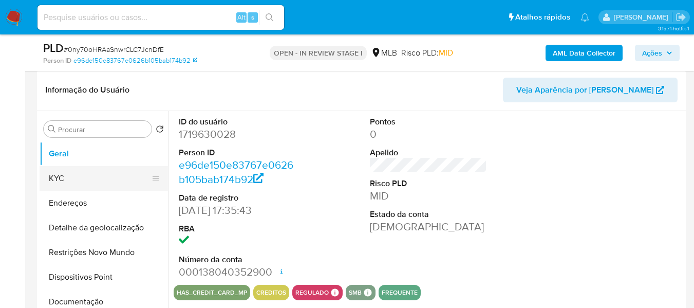
click at [98, 179] on button "KYC" at bounding box center [100, 178] width 120 height 25
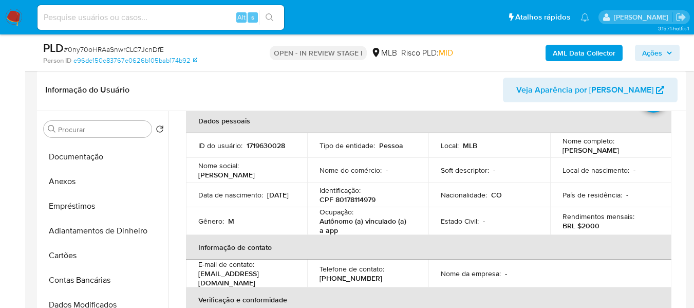
scroll to position [154, 0]
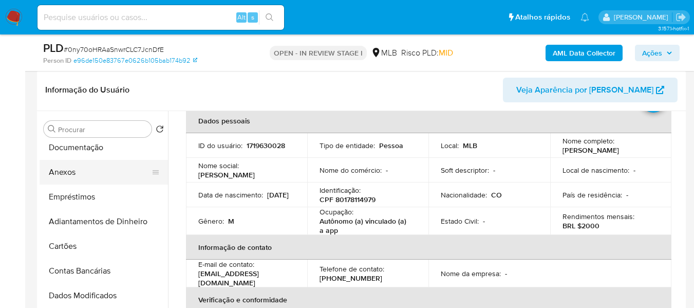
click at [68, 170] on button "Anexos" at bounding box center [100, 172] width 120 height 25
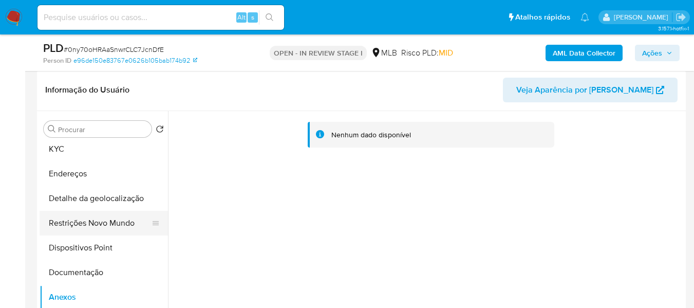
scroll to position [0, 0]
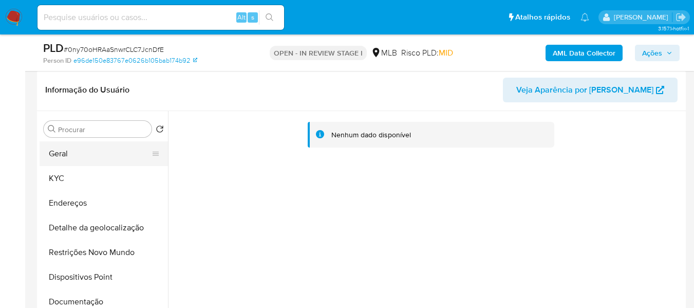
click at [72, 154] on button "Geral" at bounding box center [100, 153] width 120 height 25
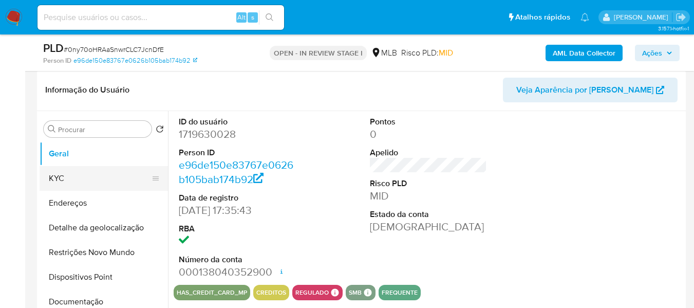
click at [85, 184] on button "KYC" at bounding box center [100, 178] width 120 height 25
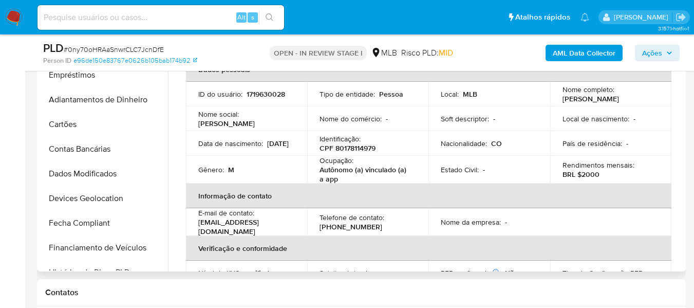
scroll to position [99, 0]
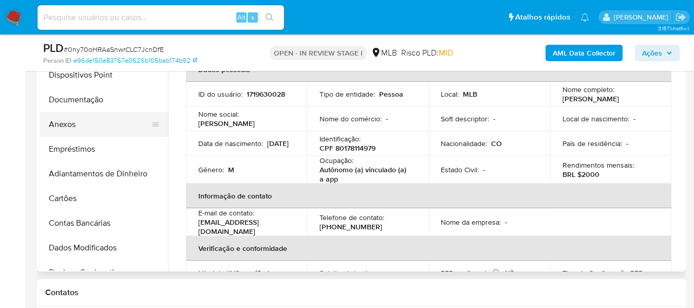
click at [86, 122] on button "Anexos" at bounding box center [100, 124] width 120 height 25
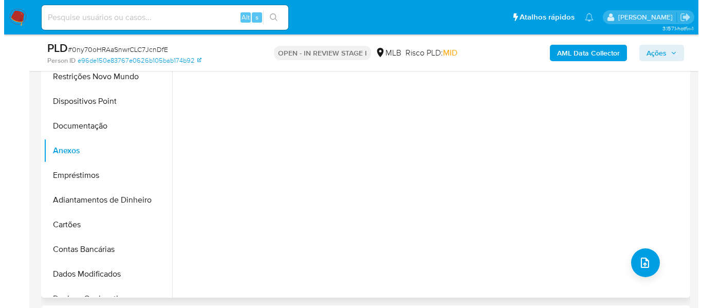
scroll to position [258, 0]
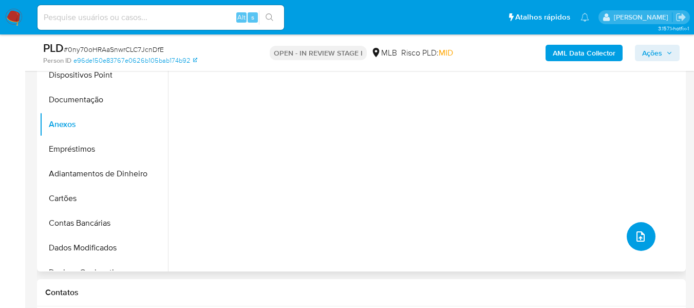
click at [634, 237] on icon "upload-file" at bounding box center [640, 236] width 12 height 12
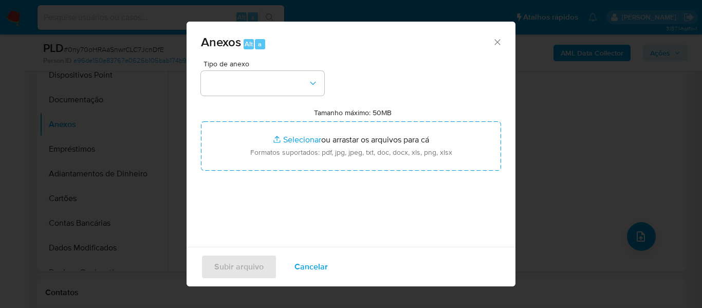
click at [325, 85] on div "Tipo de anexo Tamanho máximo: 50MB Selecionar arquivos Selecionar ou arrastar o…" at bounding box center [351, 181] width 300 height 242
click at [315, 85] on icon "button" at bounding box center [313, 83] width 10 height 10
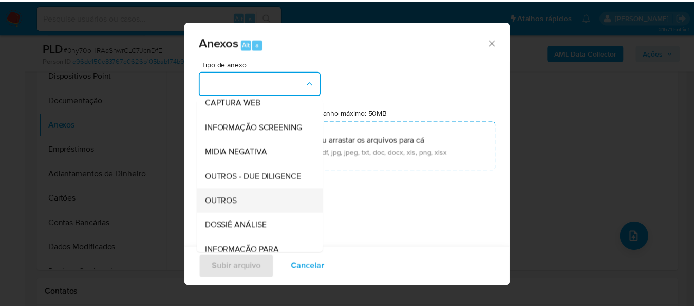
scroll to position [103, 0]
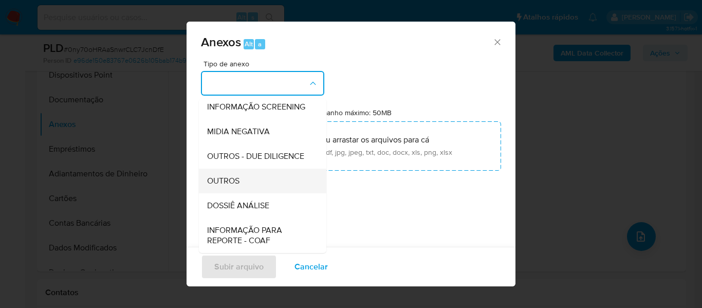
click at [244, 193] on div "OUTROS" at bounding box center [259, 180] width 105 height 25
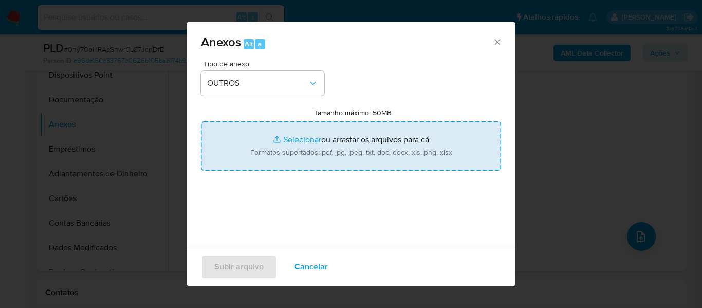
click at [290, 140] on input "Tamanho máximo: 50MB Selecionar arquivos" at bounding box center [351, 145] width 300 height 49
type input "C:\fakepath\SAR - xxxx - CPF 80178114979 - WILSON ASDRUBAL RENDON MARTINEZ.pdf"
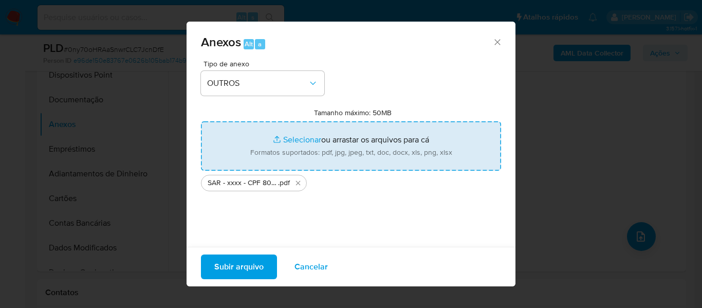
click at [296, 141] on input "Tamanho máximo: 50MB Selecionar arquivos" at bounding box center [351, 145] width 300 height 49
type input "C:\fakepath\Mulan Wilson Asdrubal 1719630028_2025_08_28_20_19_17 - Tabla dinámi…"
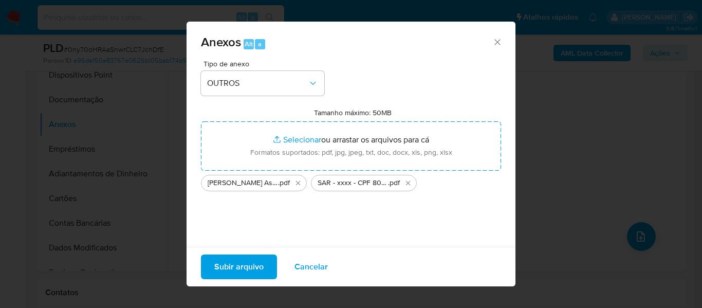
click at [229, 262] on span "Subir arquivo" at bounding box center [238, 266] width 49 height 23
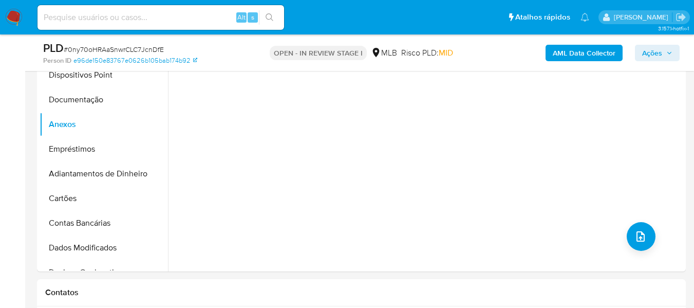
click at [655, 56] on span "Ações" at bounding box center [652, 53] width 20 height 16
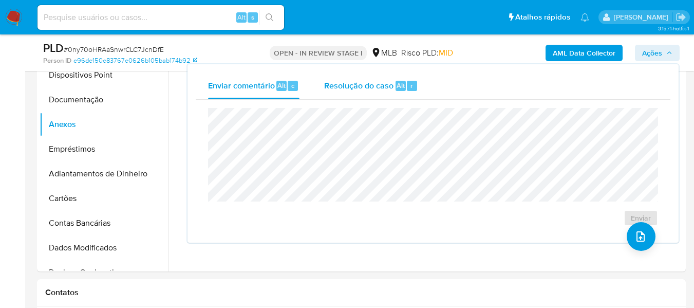
click at [362, 88] on span "Resolução do caso" at bounding box center [358, 85] width 69 height 12
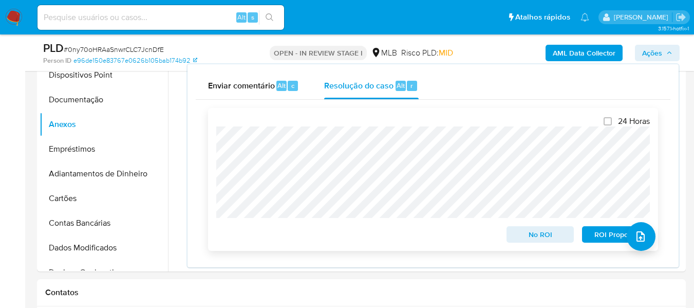
click at [605, 237] on span "ROI Proposal" at bounding box center [615, 234] width 53 height 14
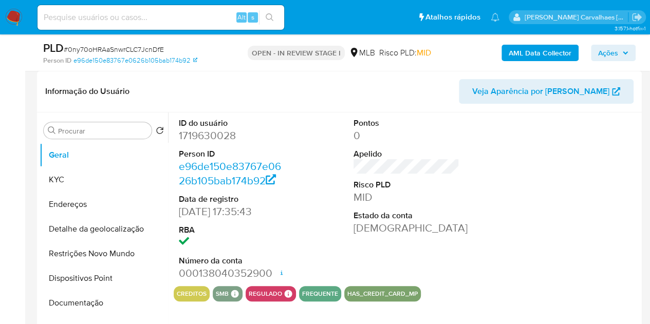
select select "10"
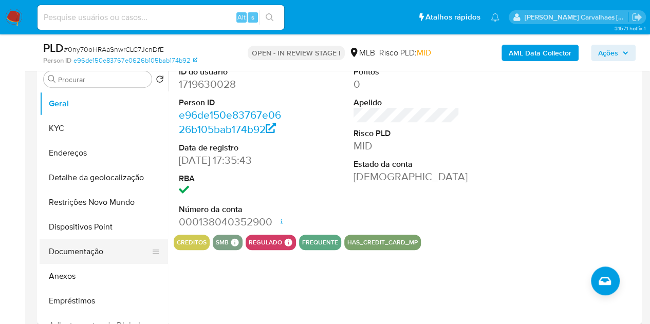
scroll to position [51, 0]
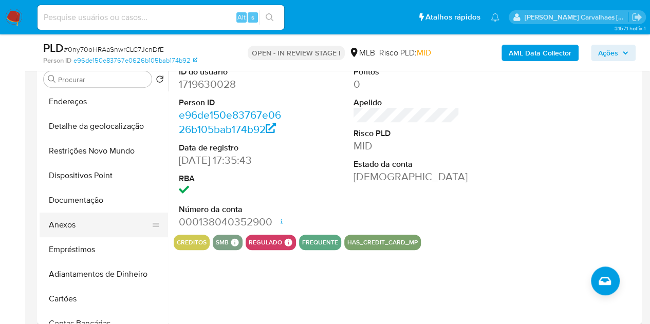
click at [95, 226] on button "Anexos" at bounding box center [100, 225] width 120 height 25
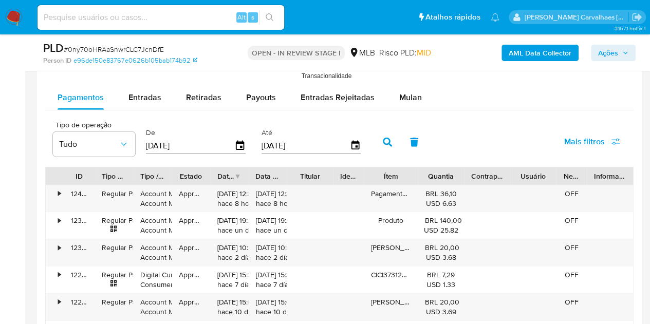
scroll to position [1130, 0]
click at [413, 91] on span "Mulan" at bounding box center [410, 97] width 23 height 12
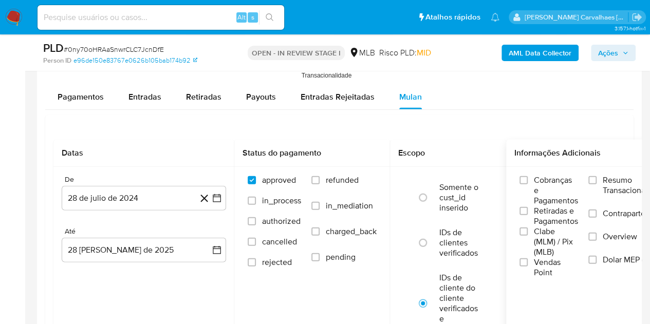
click at [593, 175] on label "Resumo Transacionalidade" at bounding box center [627, 191] width 79 height 33
click at [593, 176] on input "Resumo Transacionalidade" at bounding box center [592, 180] width 8 height 8
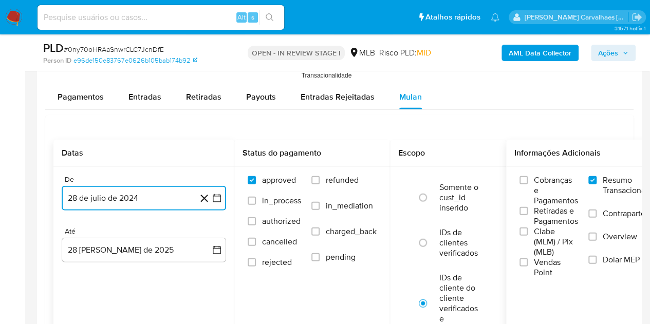
click at [219, 195] on icon "button" at bounding box center [217, 198] width 8 height 8
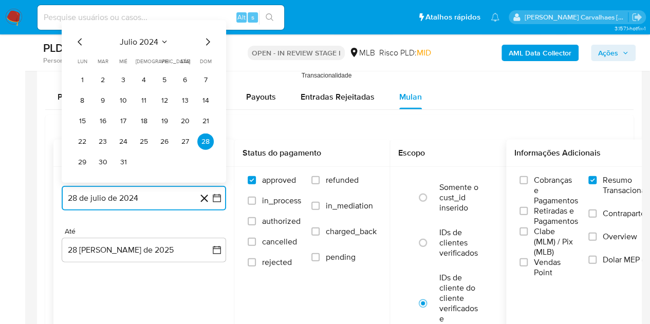
click at [207, 41] on icon "Mes siguiente" at bounding box center [207, 42] width 12 height 12
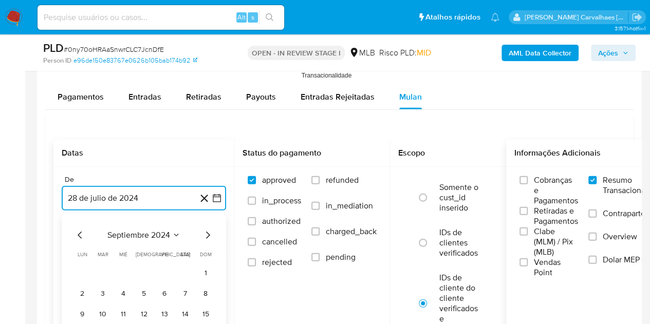
click at [208, 230] on icon "Mes siguiente" at bounding box center [207, 235] width 12 height 12
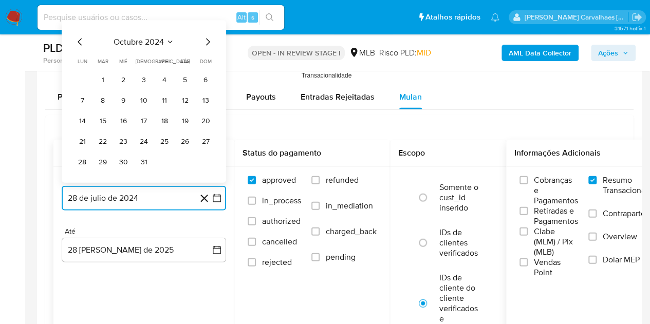
click at [207, 43] on icon "Mes siguiente" at bounding box center [207, 42] width 12 height 12
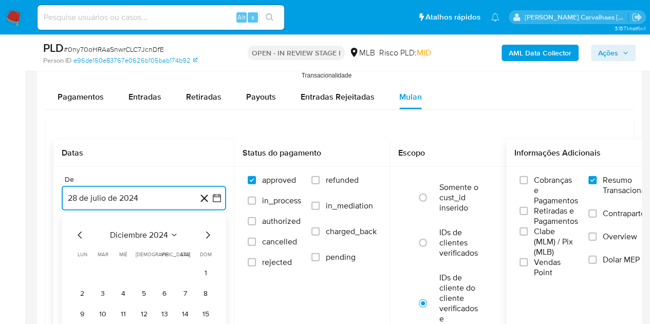
click at [208, 232] on icon "Mes siguiente" at bounding box center [207, 235] width 12 height 12
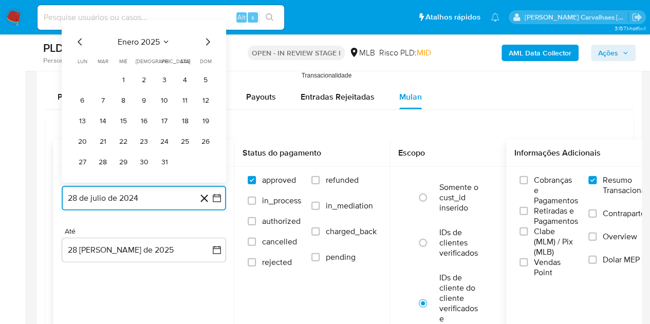
click at [209, 40] on icon "Mes siguiente" at bounding box center [207, 42] width 12 height 12
click at [210, 39] on icon "Mes siguiente" at bounding box center [207, 42] width 12 height 12
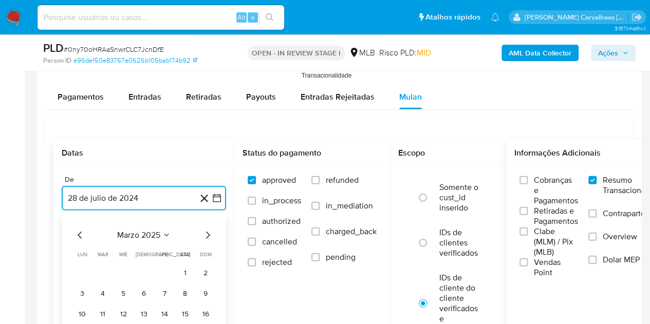
click at [209, 232] on icon "Mes siguiente" at bounding box center [208, 235] width 4 height 7
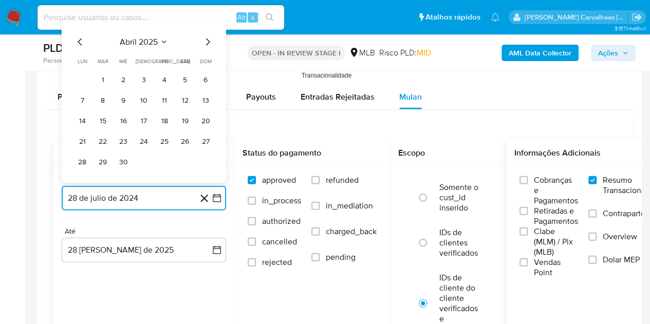
click at [208, 42] on icon "Mes siguiente" at bounding box center [207, 42] width 12 height 12
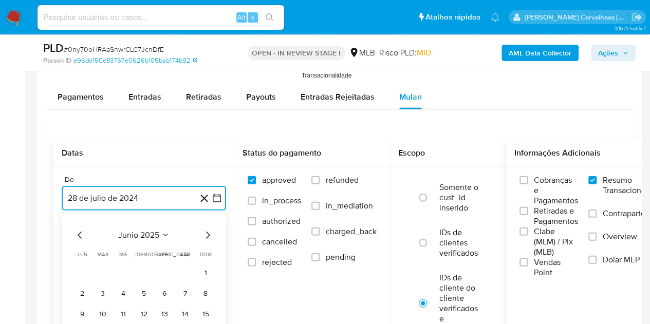
click at [209, 231] on icon "Mes siguiente" at bounding box center [207, 235] width 12 height 12
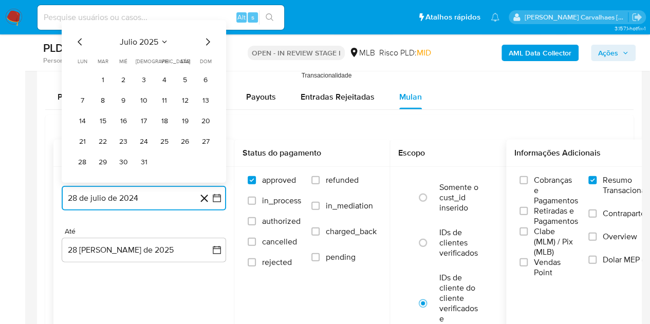
click at [209, 39] on icon "Mes siguiente" at bounding box center [208, 42] width 4 height 7
click at [76, 42] on icon "Mes anterior" at bounding box center [80, 42] width 12 height 12
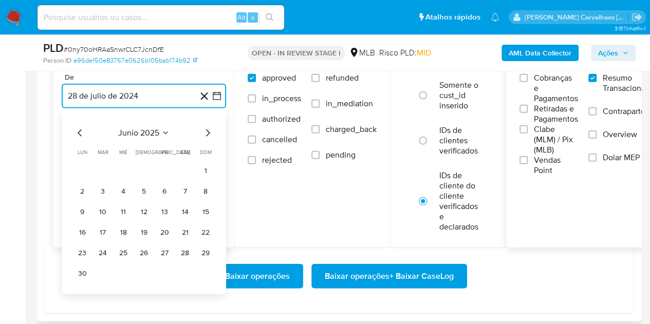
scroll to position [1233, 0]
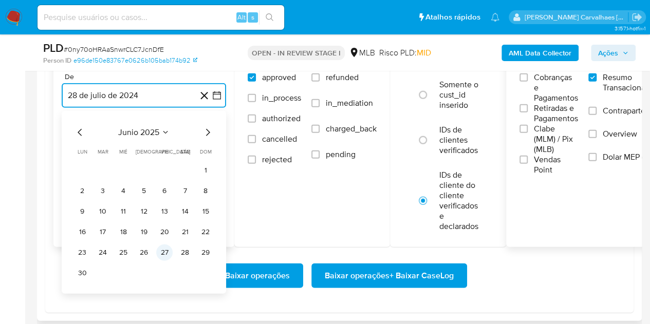
click at [164, 252] on button "27" at bounding box center [164, 252] width 16 height 16
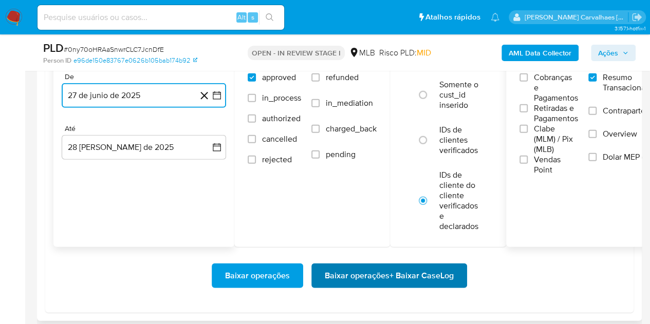
click at [397, 276] on span "Baixar operações + Baixar CaseLog" at bounding box center [389, 276] width 129 height 23
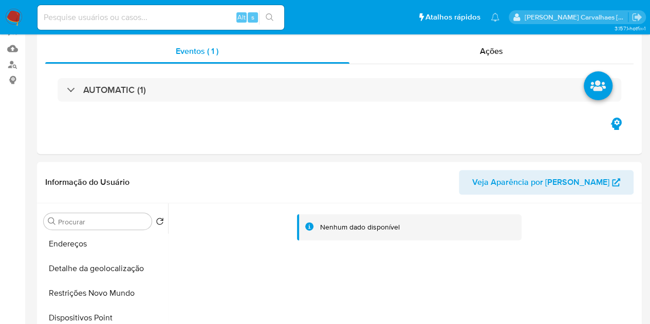
scroll to position [0, 0]
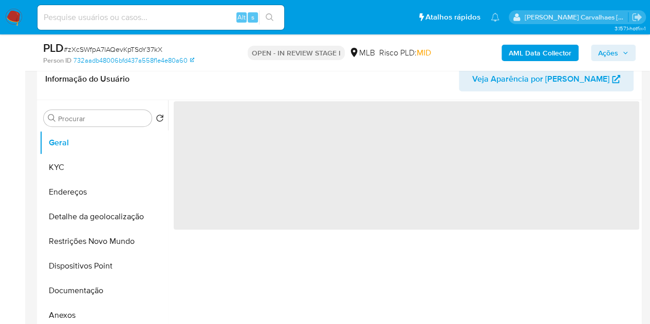
scroll to position [205, 0]
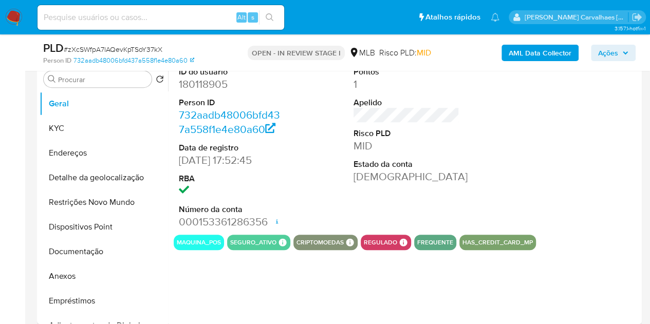
select select "10"
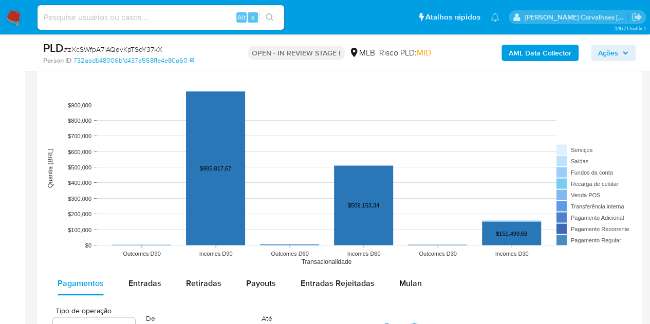
scroll to position [1027, 0]
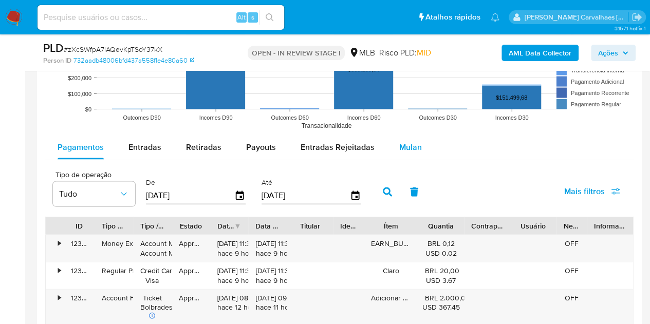
click at [401, 148] on span "Mulan" at bounding box center [410, 147] width 23 height 12
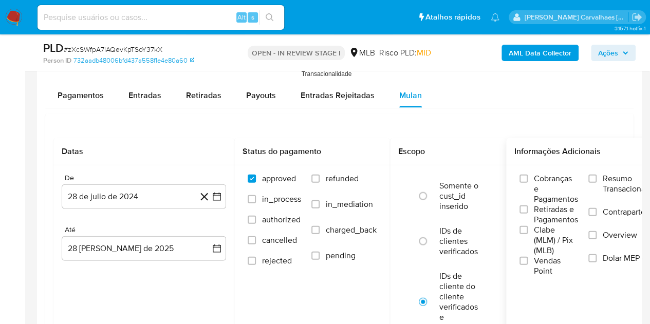
scroll to position [1130, 0]
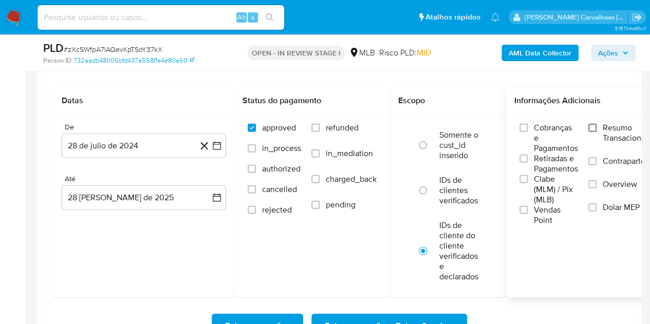
click at [596, 127] on input "Resumo Transacionalidade" at bounding box center [592, 128] width 8 height 8
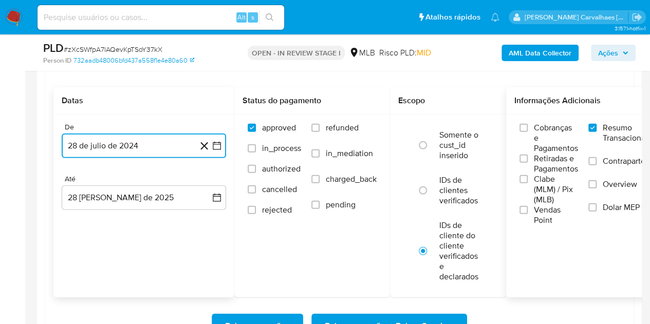
click at [215, 142] on icon "button" at bounding box center [217, 146] width 8 height 8
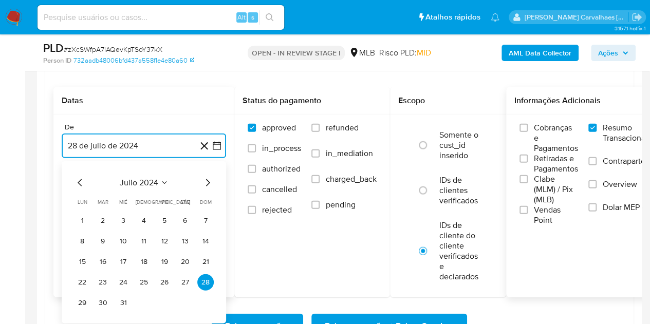
click at [208, 182] on icon "Mes siguiente" at bounding box center [208, 182] width 4 height 7
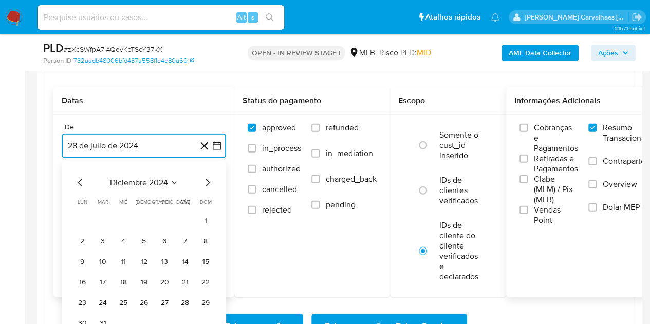
click at [208, 182] on icon "Mes siguiente" at bounding box center [208, 182] width 4 height 7
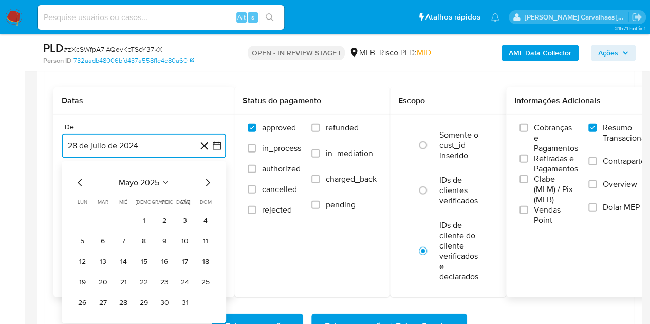
click at [208, 182] on icon "Mes siguiente" at bounding box center [208, 182] width 4 height 7
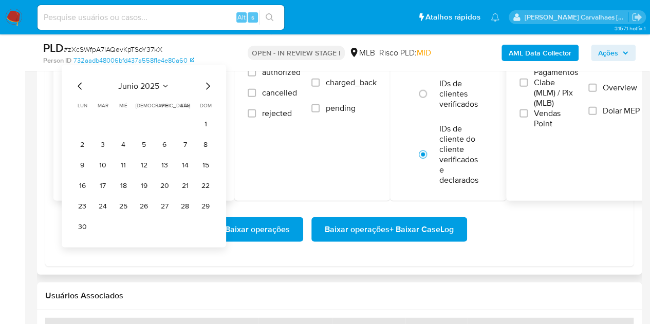
scroll to position [1233, 0]
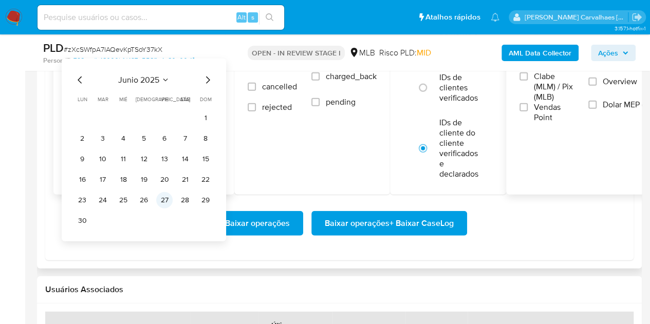
click at [164, 201] on button "27" at bounding box center [164, 200] width 16 height 16
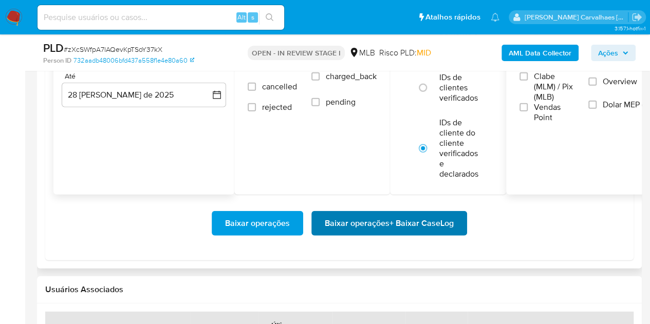
click at [400, 220] on span "Baixar operações + Baixar CaseLog" at bounding box center [389, 223] width 129 height 23
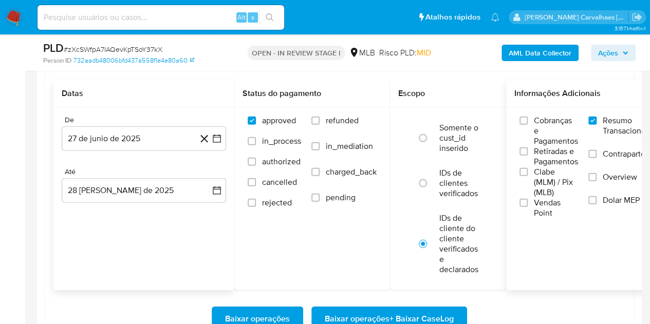
scroll to position [1121, 0]
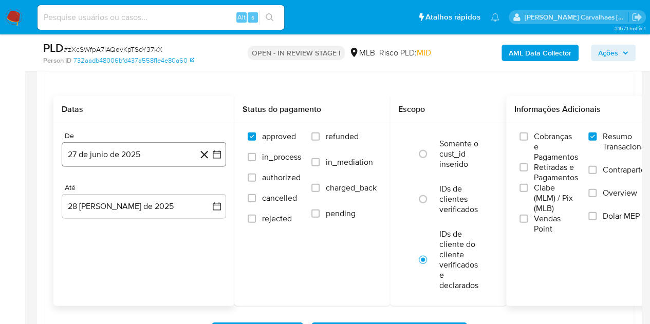
click at [214, 152] on icon "button" at bounding box center [217, 155] width 8 height 8
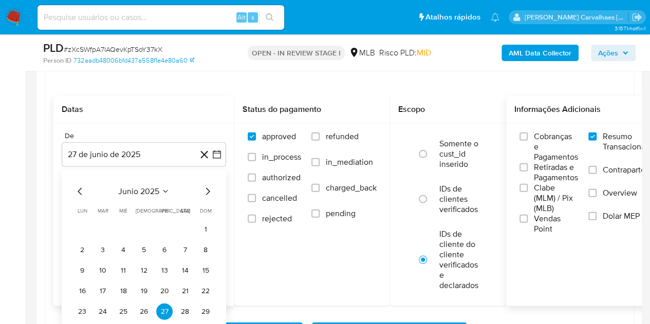
click at [204, 187] on icon "Mes siguiente" at bounding box center [207, 191] width 12 height 12
click at [82, 187] on icon "Mes anterior" at bounding box center [80, 191] width 12 height 12
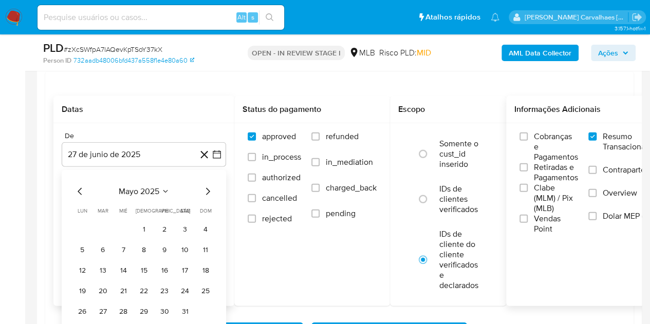
click at [82, 187] on icon "Mes anterior" at bounding box center [80, 191] width 12 height 12
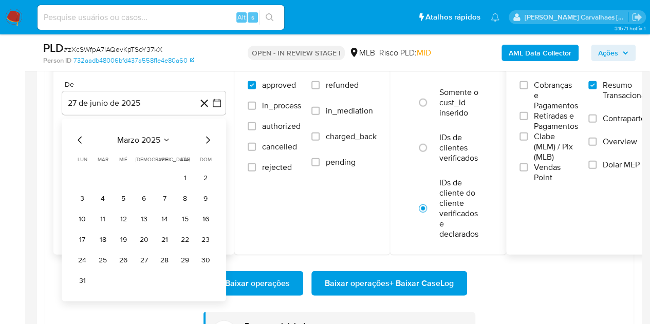
click at [209, 139] on icon "Mes siguiente" at bounding box center [208, 140] width 4 height 7
click at [164, 240] on button "25" at bounding box center [164, 240] width 16 height 16
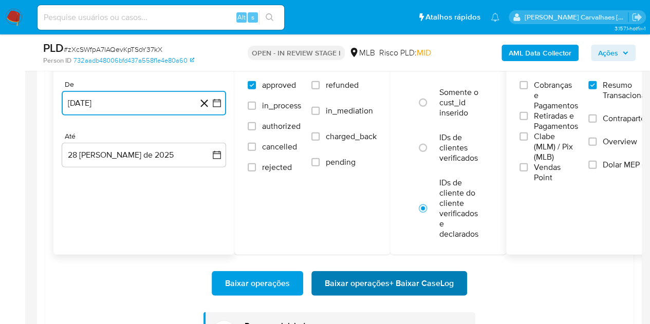
click at [339, 278] on span "Baixar operações + Baixar CaseLog" at bounding box center [389, 283] width 129 height 23
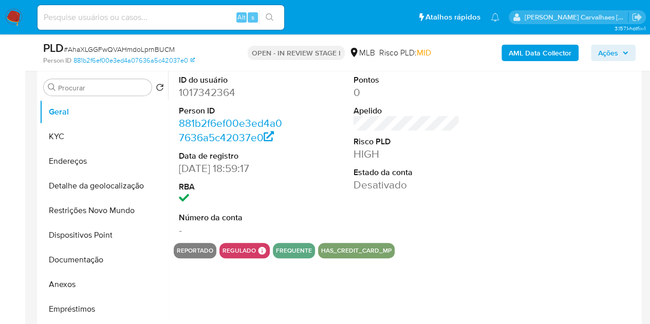
scroll to position [205, 0]
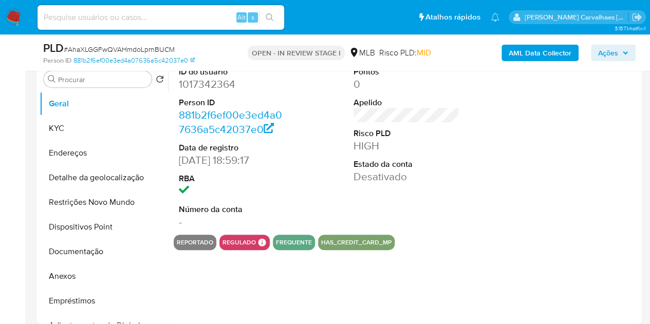
select select "10"
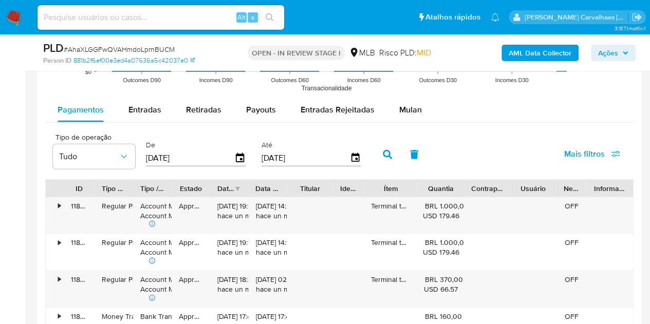
scroll to position [1130, 0]
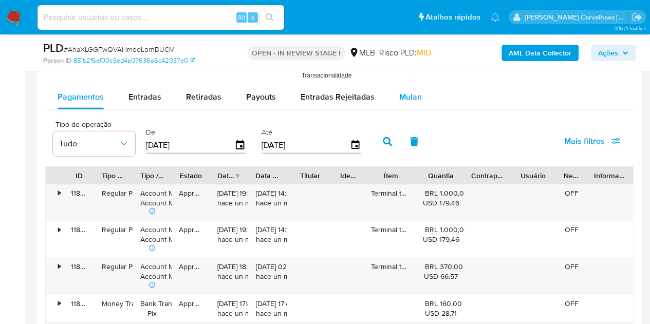
click at [409, 102] on div "Mulan" at bounding box center [410, 97] width 23 height 25
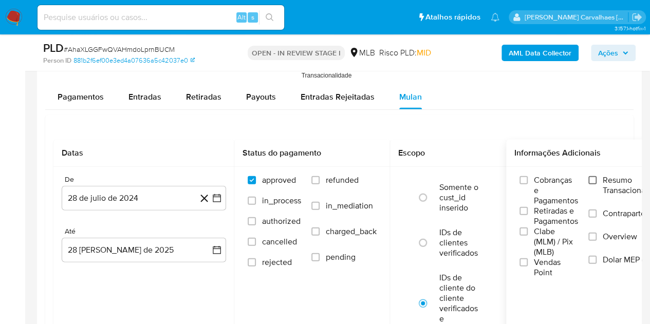
click at [594, 180] on input "Resumo Transacionalidade" at bounding box center [592, 180] width 8 height 8
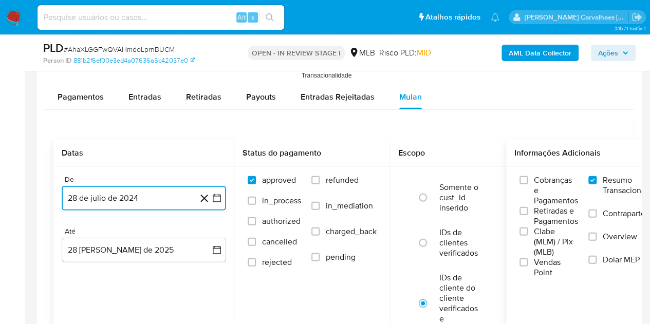
click at [218, 197] on icon "button" at bounding box center [217, 198] width 10 height 10
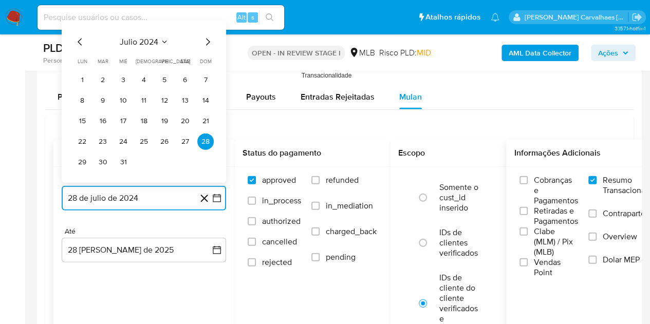
click at [209, 37] on icon "Mes siguiente" at bounding box center [207, 42] width 12 height 12
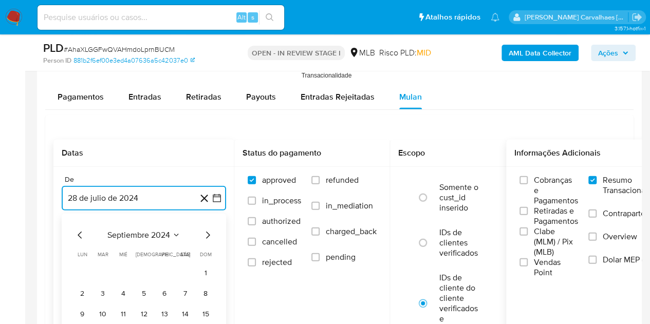
click at [208, 232] on icon "Mes siguiente" at bounding box center [208, 235] width 4 height 7
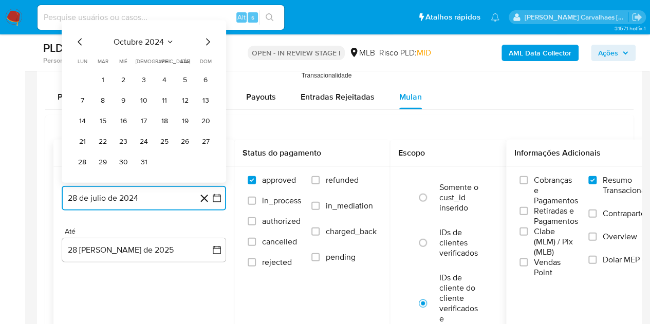
click at [206, 41] on icon "Mes siguiente" at bounding box center [207, 42] width 12 height 12
click at [208, 39] on icon "Mes siguiente" at bounding box center [207, 42] width 12 height 12
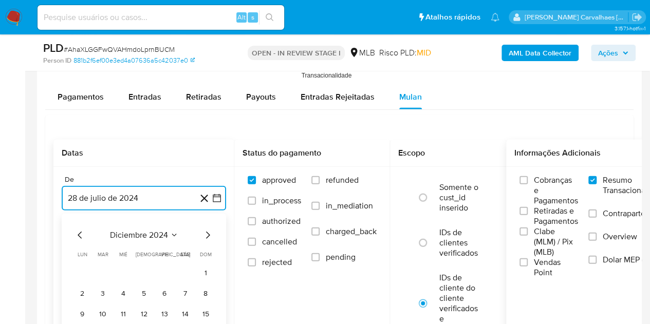
click at [207, 233] on icon "Mes siguiente" at bounding box center [207, 235] width 12 height 12
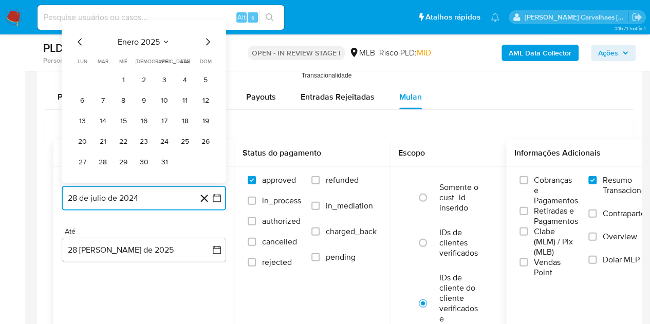
click at [208, 41] on icon "Mes siguiente" at bounding box center [207, 42] width 12 height 12
click at [210, 37] on icon "Mes siguiente" at bounding box center [207, 42] width 12 height 12
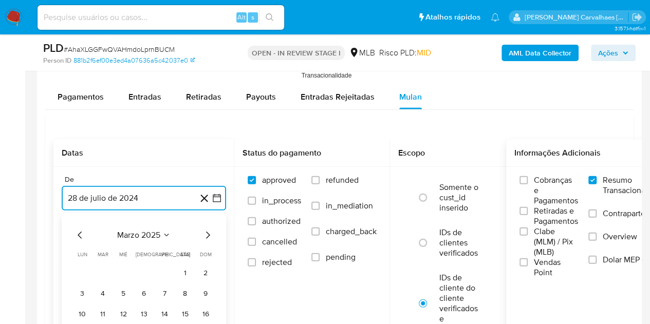
click at [210, 232] on icon "Mes siguiente" at bounding box center [207, 235] width 12 height 12
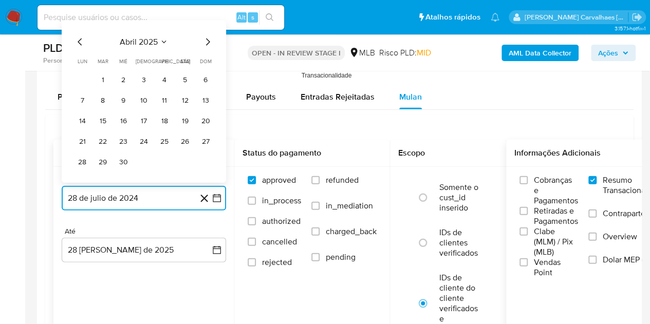
click at [208, 40] on icon "Mes siguiente" at bounding box center [207, 42] width 12 height 12
click at [206, 41] on icon "Mes siguiente" at bounding box center [207, 42] width 12 height 12
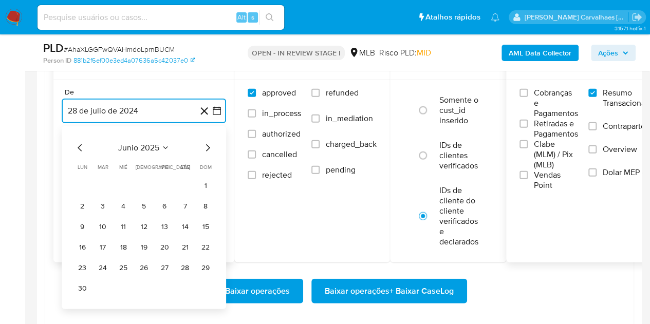
scroll to position [1233, 0]
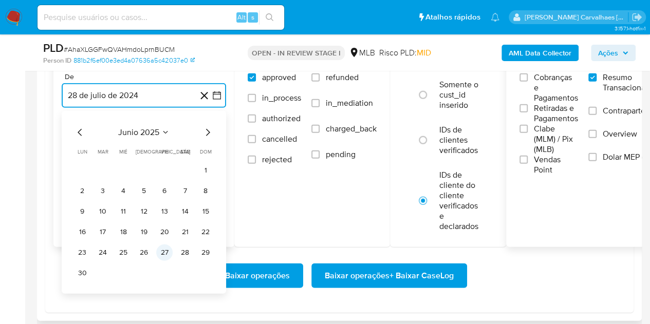
click at [164, 248] on button "27" at bounding box center [164, 252] width 16 height 16
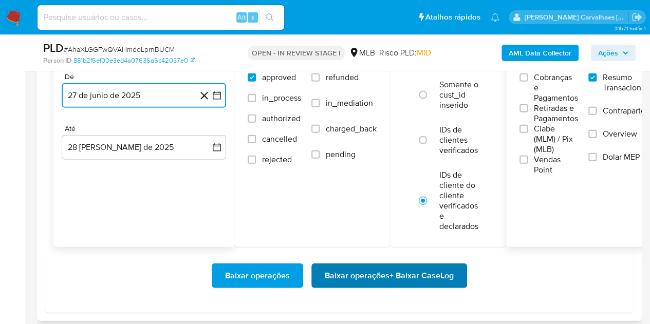
click at [338, 274] on span "Baixar operações + Baixar CaseLog" at bounding box center [389, 276] width 129 height 23
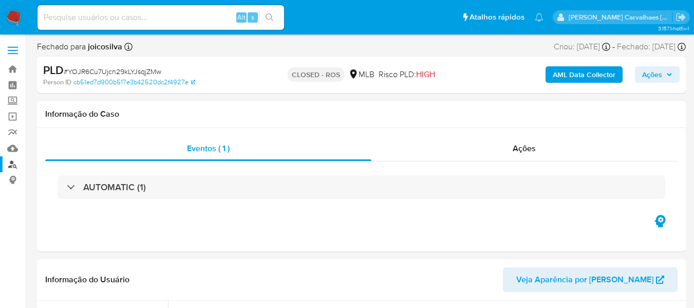
click at [11, 165] on link "Localizador de pessoas" at bounding box center [61, 164] width 122 height 16
select select "10"
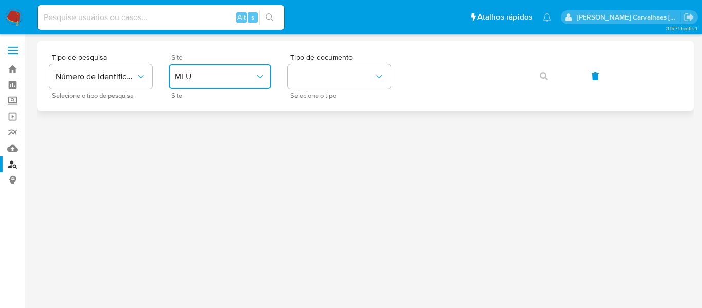
click at [208, 75] on span "MLU" at bounding box center [215, 76] width 80 height 10
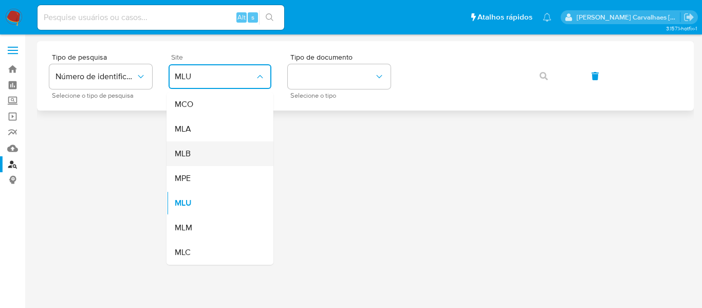
click at [199, 155] on div "MLB" at bounding box center [217, 153] width 84 height 25
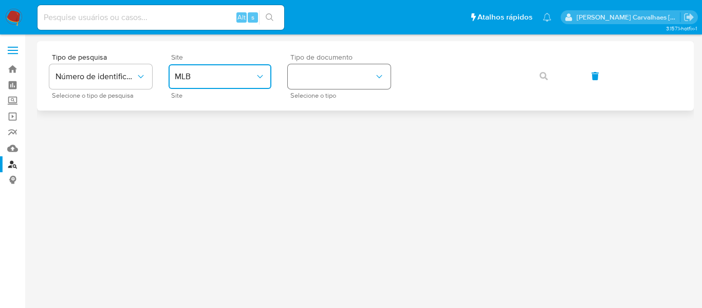
click at [338, 75] on button "identificationType" at bounding box center [339, 76] width 103 height 25
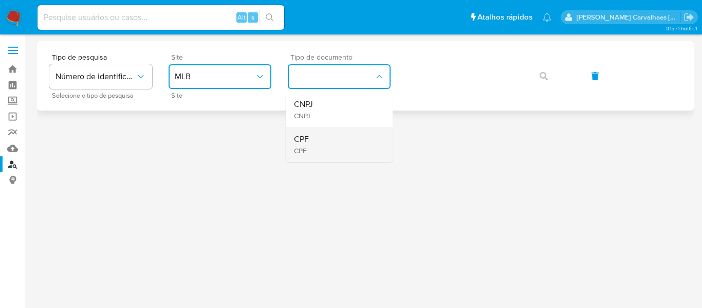
drag, startPoint x: 338, startPoint y: 75, endPoint x: 318, endPoint y: 142, distance: 69.9
click at [318, 142] on div "CPF CPF" at bounding box center [336, 144] width 84 height 35
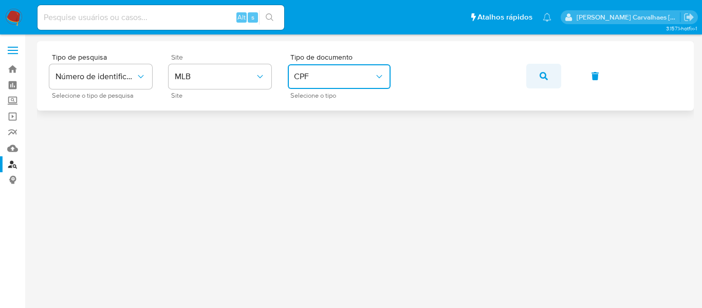
click at [540, 76] on icon "button" at bounding box center [543, 76] width 8 height 8
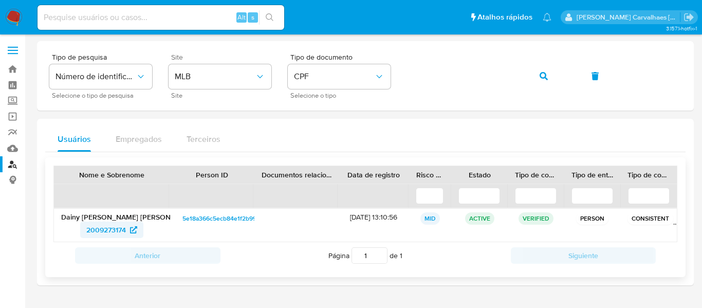
click at [108, 229] on span "2009273174" at bounding box center [106, 229] width 40 height 16
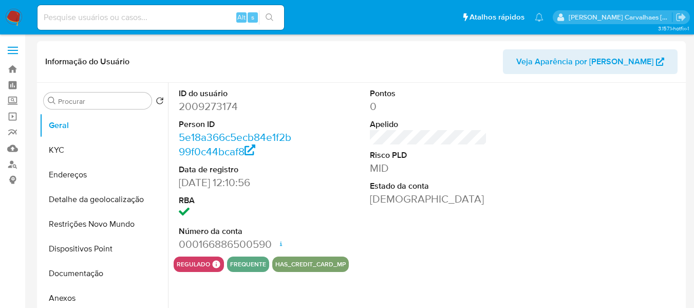
select select "10"
click at [66, 144] on button "KYC" at bounding box center [100, 150] width 120 height 25
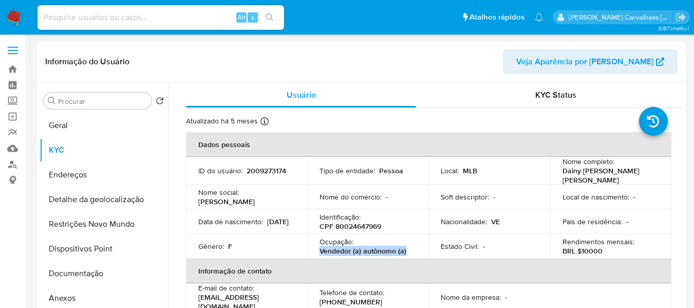
drag, startPoint x: 322, startPoint y: 246, endPoint x: 404, endPoint y: 251, distance: 81.8
click at [404, 251] on p "Vendedor (a) autônomo (a)" at bounding box center [362, 250] width 87 height 9
click at [68, 131] on button "Geral" at bounding box center [100, 125] width 120 height 25
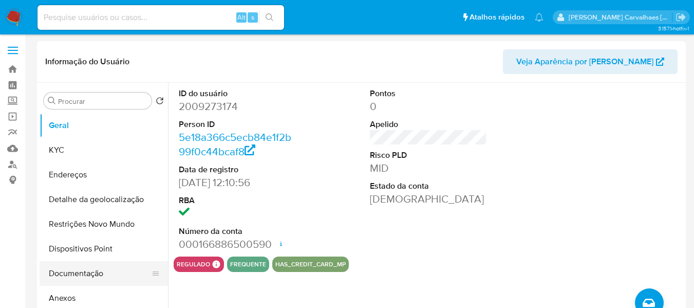
click at [98, 271] on button "Documentação" at bounding box center [100, 273] width 120 height 25
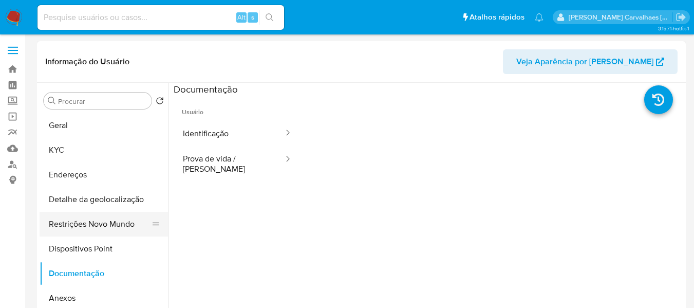
click at [99, 228] on button "Restrições Novo Mundo" at bounding box center [100, 224] width 120 height 25
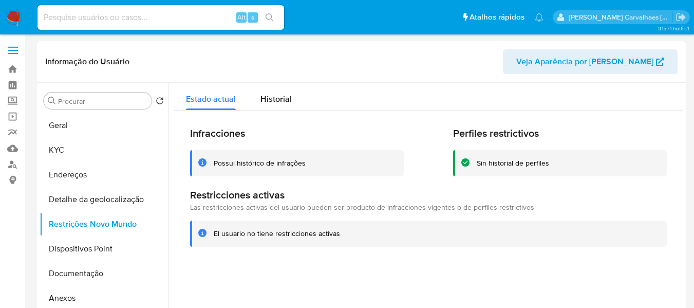
drag, startPoint x: 214, startPoint y: 234, endPoint x: 338, endPoint y: 235, distance: 124.3
click at [338, 235] on div "El usuario no tiene restricciones activas" at bounding box center [436, 234] width 445 height 10
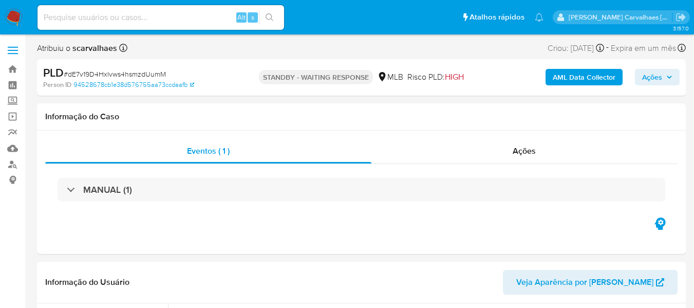
select select "10"
click at [11, 68] on link "Bandeja" at bounding box center [61, 69] width 122 height 16
select select "10"
